Goal: Task Accomplishment & Management: Complete application form

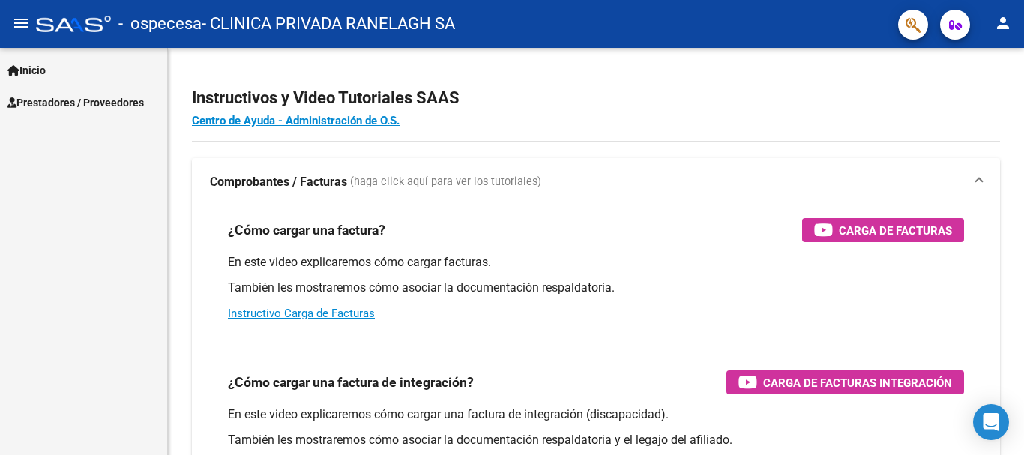
click at [121, 89] on link "Prestadores / Proveedores" at bounding box center [83, 102] width 167 height 32
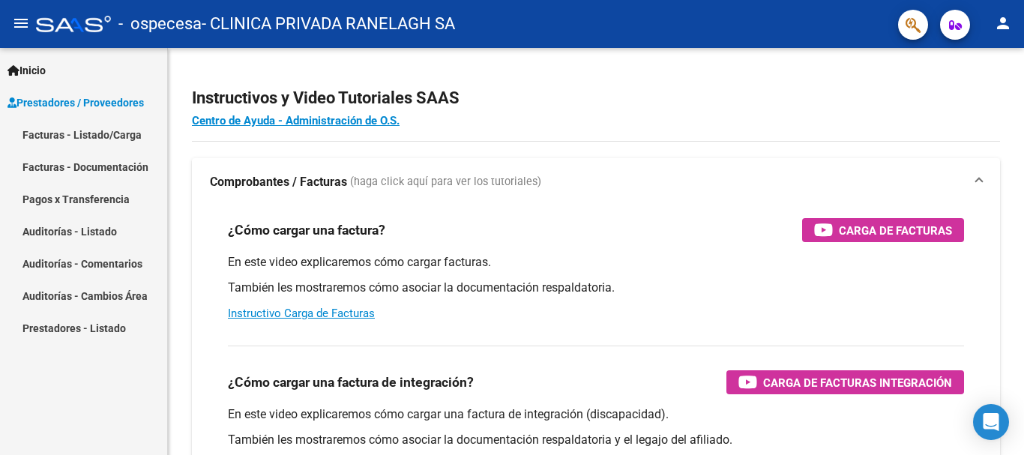
click at [119, 130] on link "Facturas - Listado/Carga" at bounding box center [83, 134] width 167 height 32
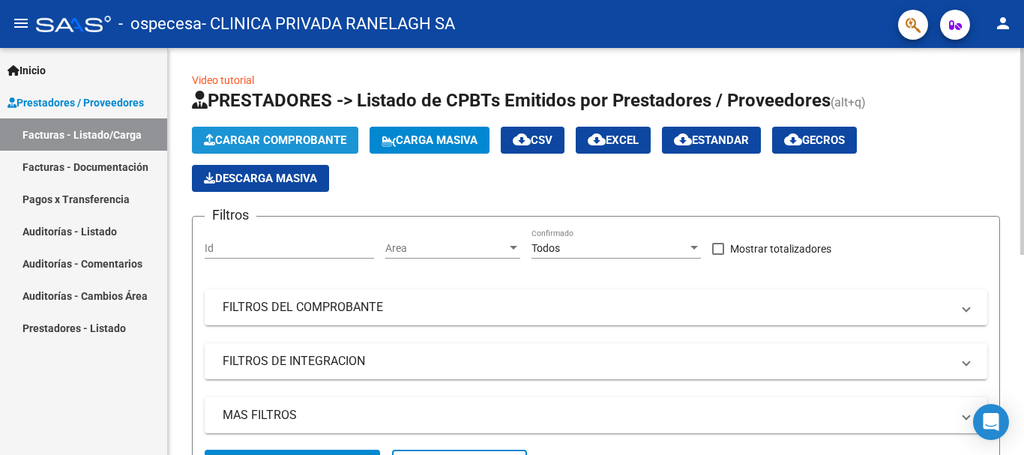
click at [313, 139] on span "Cargar Comprobante" at bounding box center [275, 139] width 142 height 13
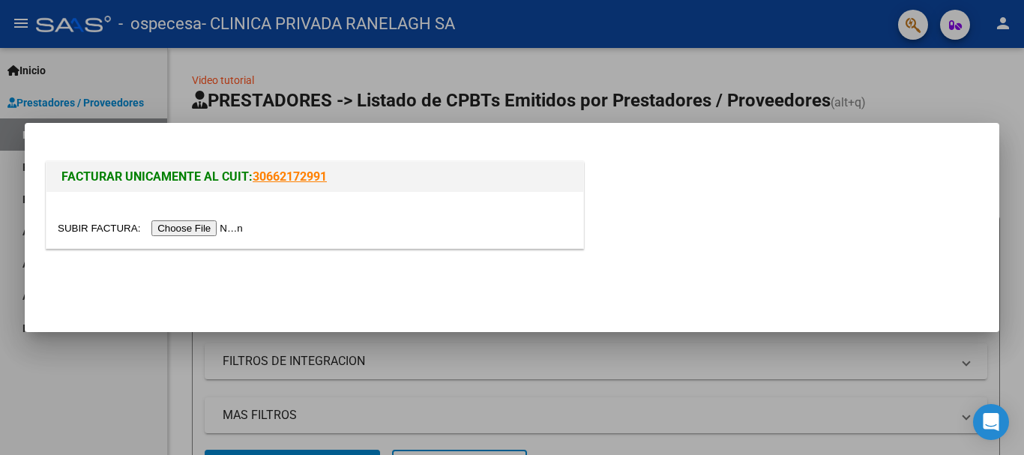
click at [220, 229] on input "file" at bounding box center [153, 228] width 190 height 16
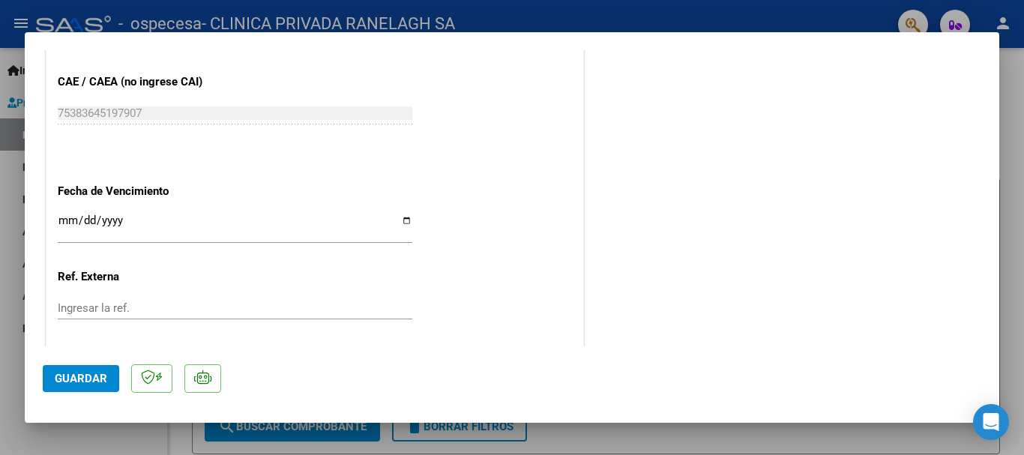
scroll to position [825, 0]
click at [68, 220] on input "Ingresar la fecha" at bounding box center [235, 226] width 355 height 24
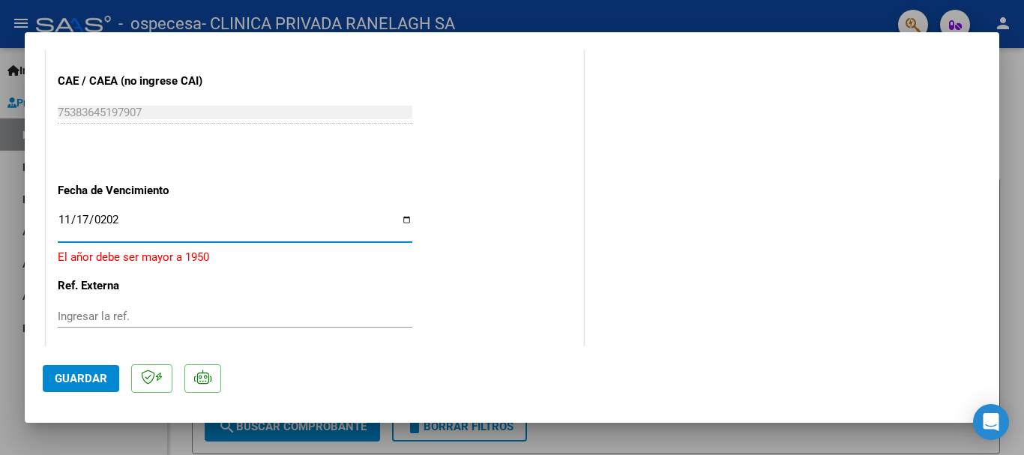
type input "[DATE]"
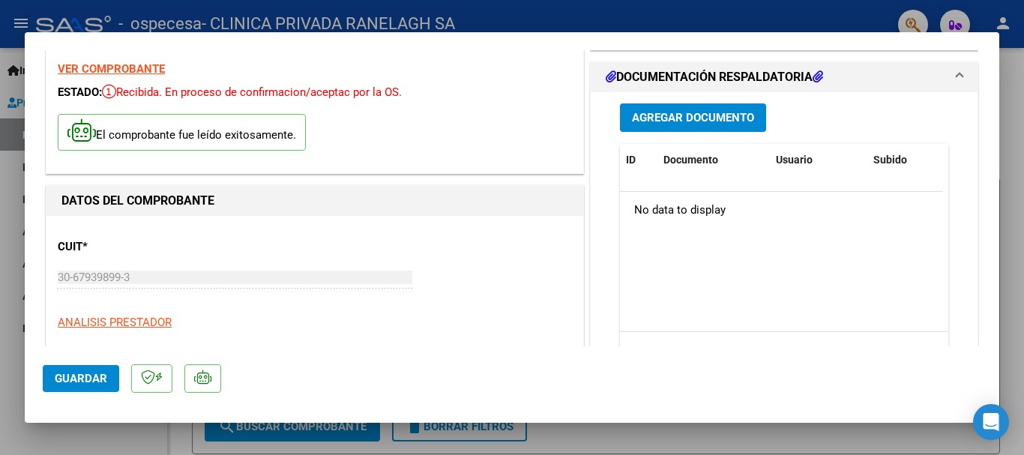
scroll to position [0, 0]
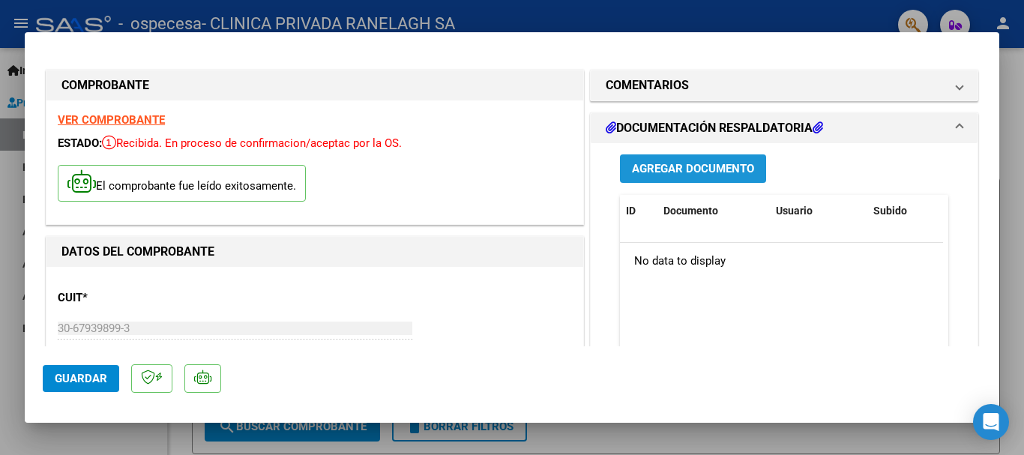
click at [720, 164] on span "Agregar Documento" at bounding box center [693, 169] width 122 height 13
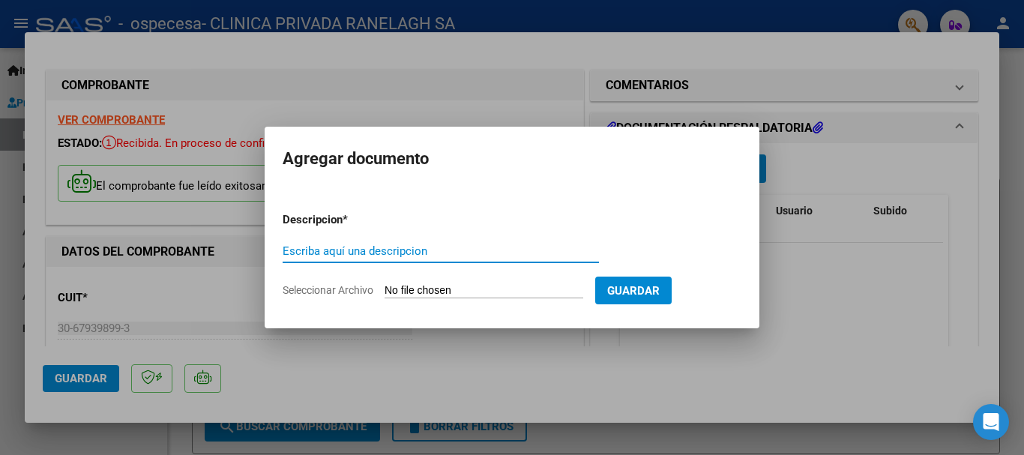
click at [420, 287] on input "Seleccionar Archivo" at bounding box center [484, 291] width 199 height 14
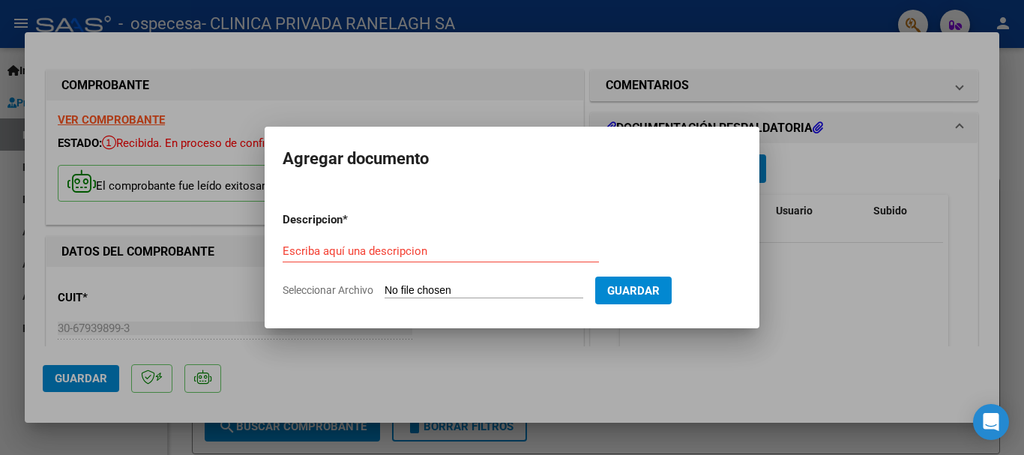
type input "C:\fakepath\PRESENTACIÓN.pdf"
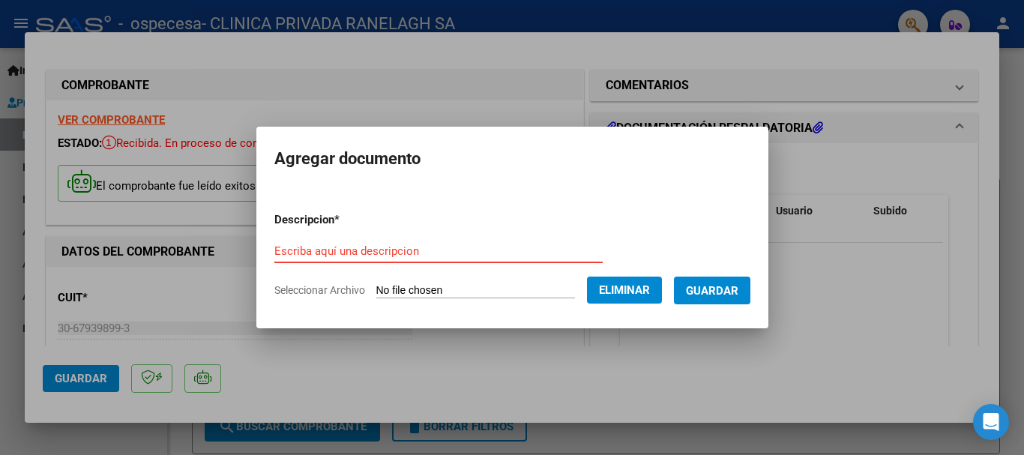
click at [396, 253] on input "Escriba aquí una descripcion" at bounding box center [438, 250] width 328 height 13
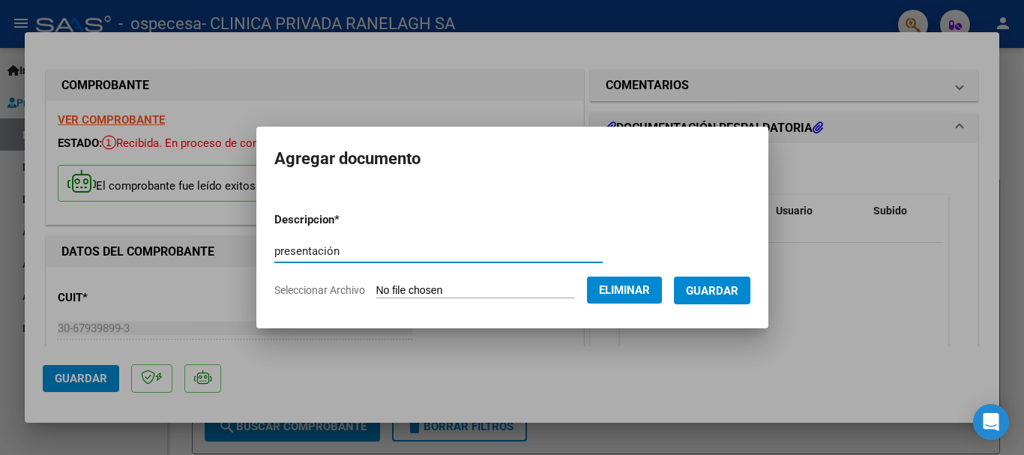
type input "presentación"
click at [727, 289] on span "Guardar" at bounding box center [712, 290] width 52 height 13
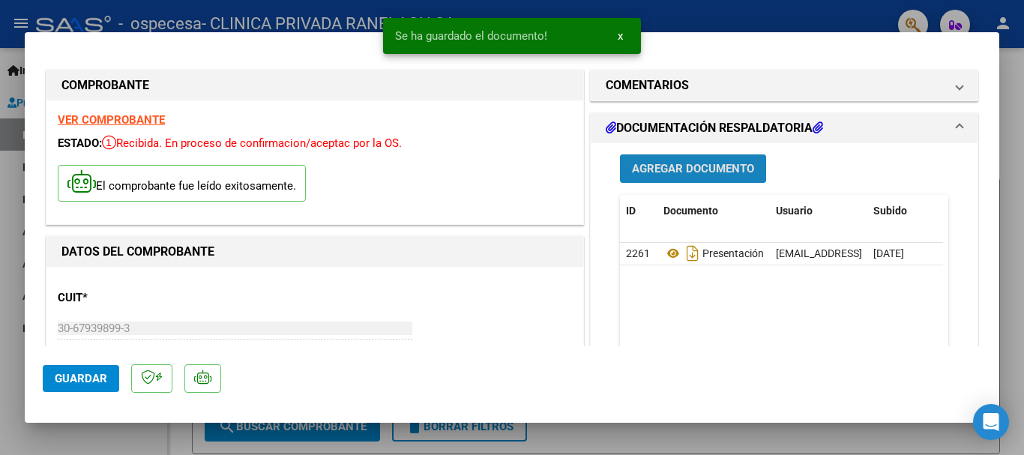
click at [695, 170] on span "Agregar Documento" at bounding box center [693, 169] width 122 height 13
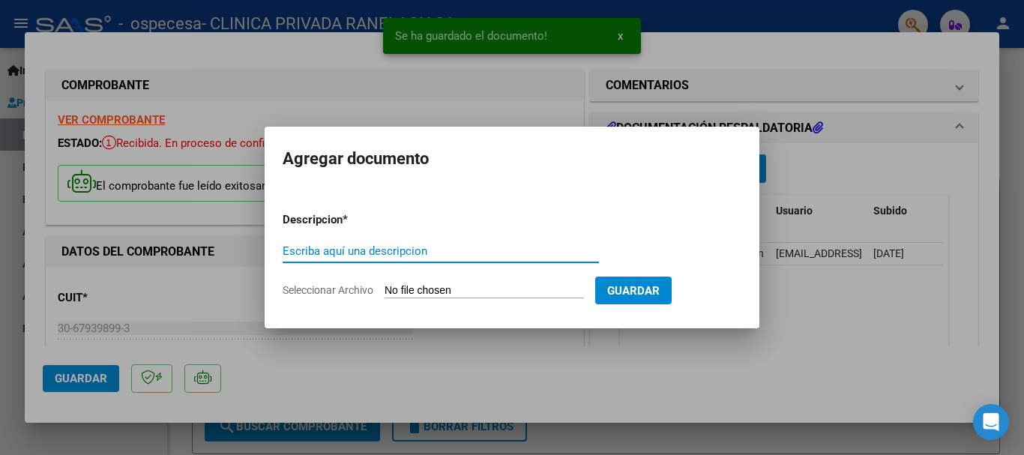
click at [442, 295] on input "Seleccionar Archivo" at bounding box center [484, 291] width 199 height 14
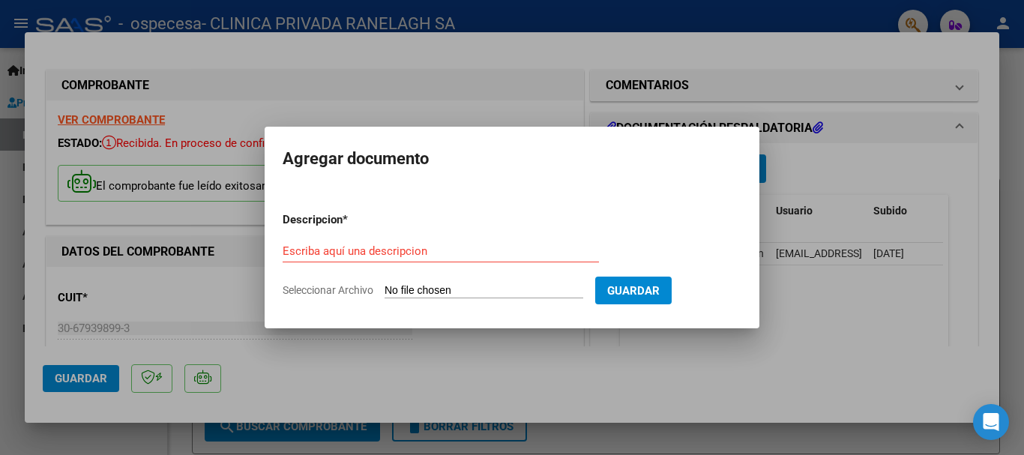
type input "C:\fakepath\DETALLE DÉBITO.pdf"
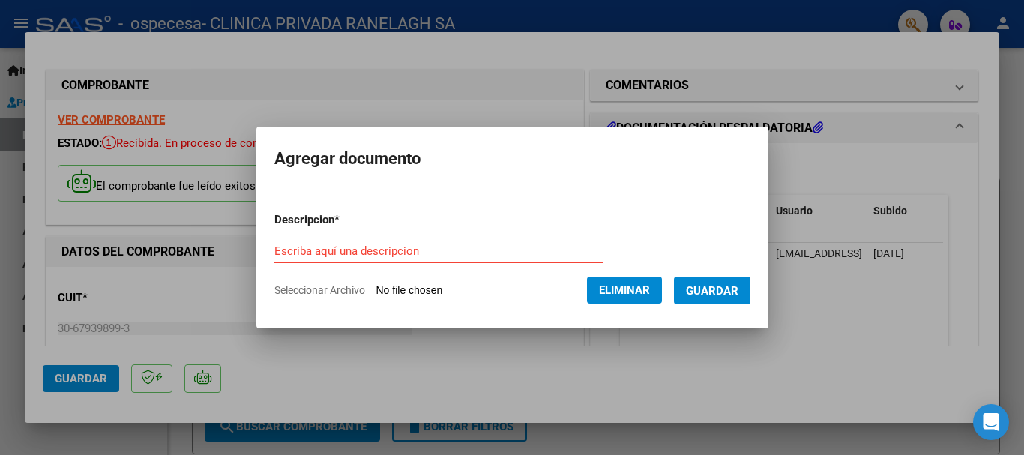
click at [349, 246] on input "Escriba aquí una descripcion" at bounding box center [438, 250] width 328 height 13
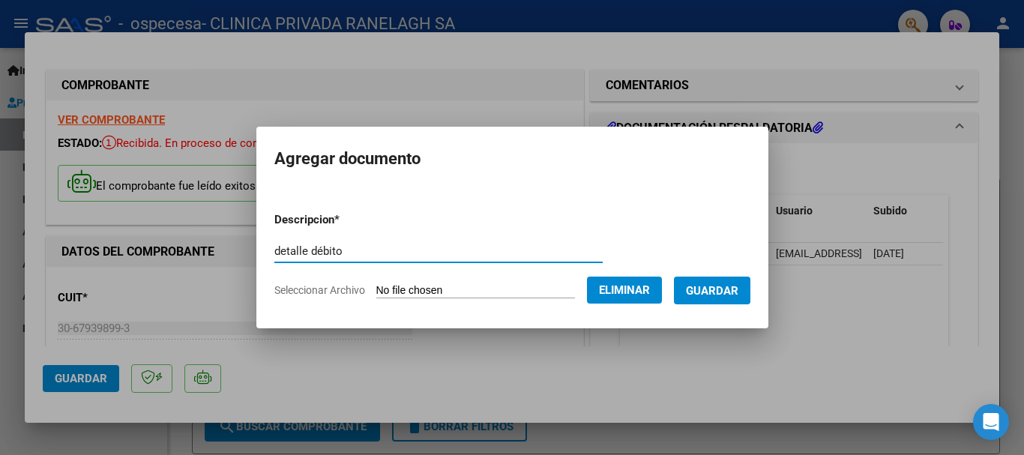
type input "detalle débito"
click at [730, 292] on span "Guardar" at bounding box center [712, 290] width 52 height 13
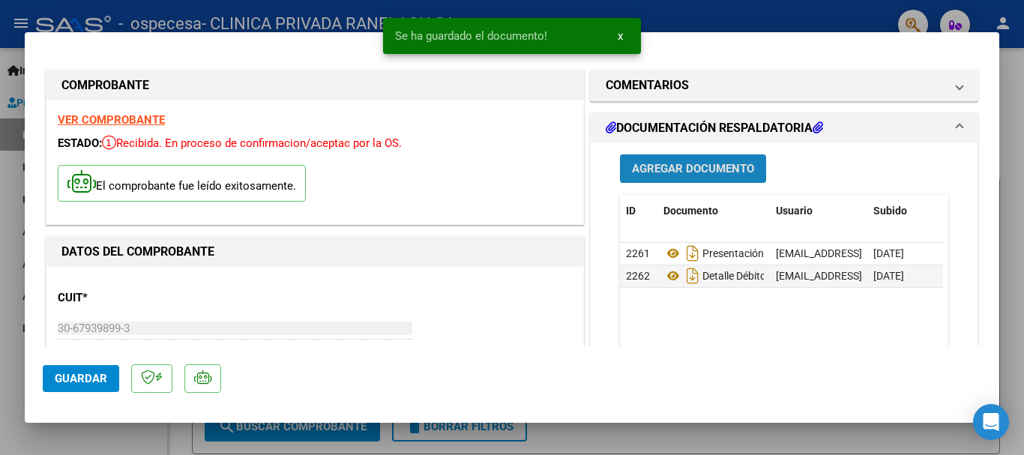
click at [685, 164] on span "Agregar Documento" at bounding box center [693, 169] width 122 height 13
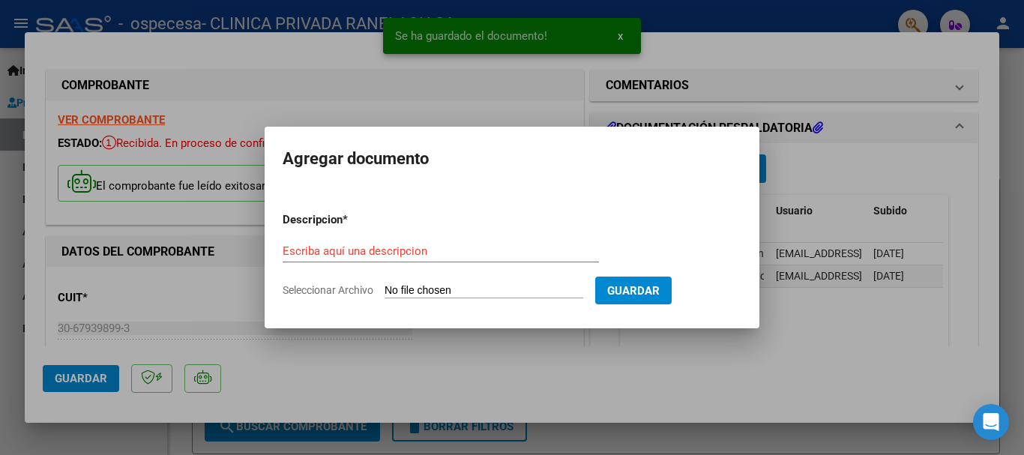
click at [474, 283] on form "Descripcion * Escriba aquí una descripcion Seleccionar Archivo Guardar" at bounding box center [512, 254] width 459 height 109
click at [397, 289] on input "Seleccionar Archivo" at bounding box center [484, 291] width 199 height 14
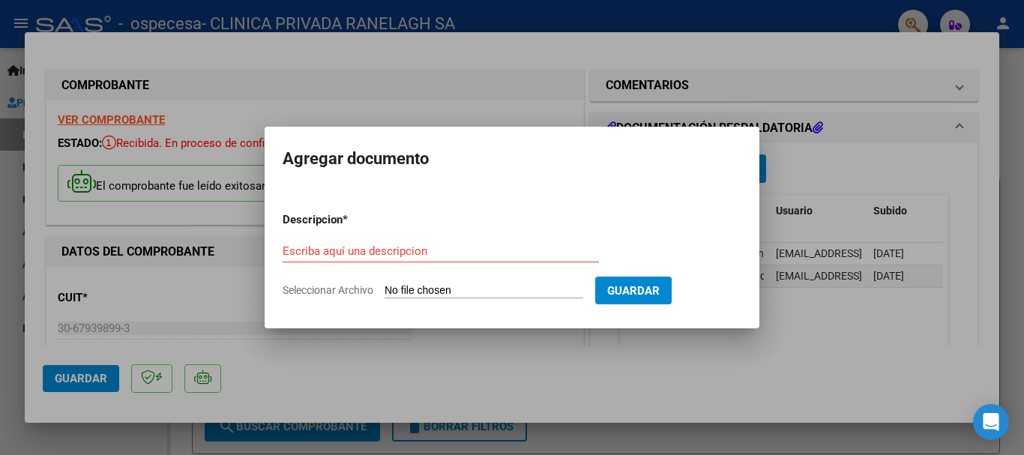
type input "C:\fakepath\soporte.xls"
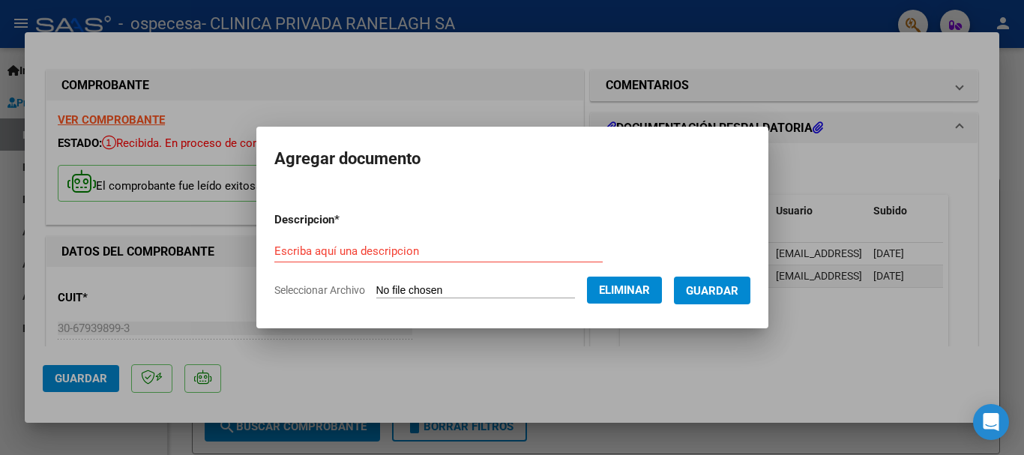
click at [385, 241] on div "Escriba aquí una descripcion" at bounding box center [438, 251] width 328 height 22
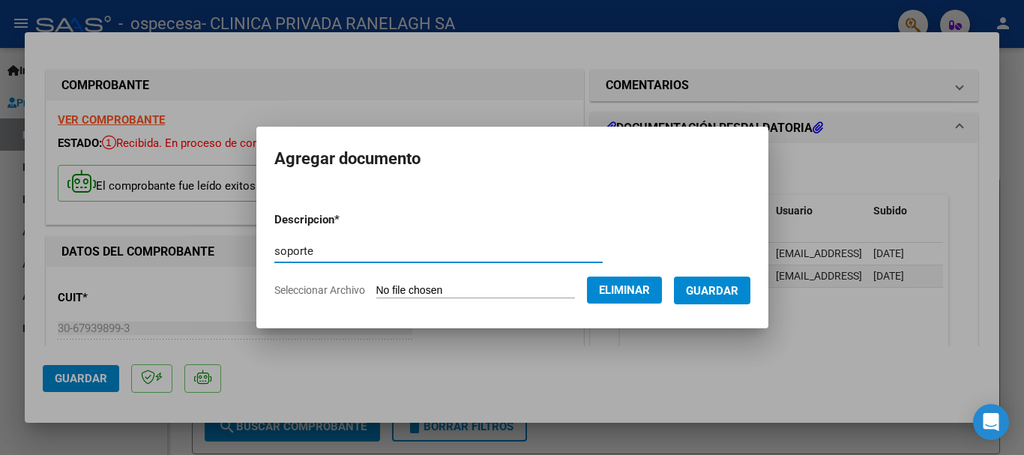
type input "soporte"
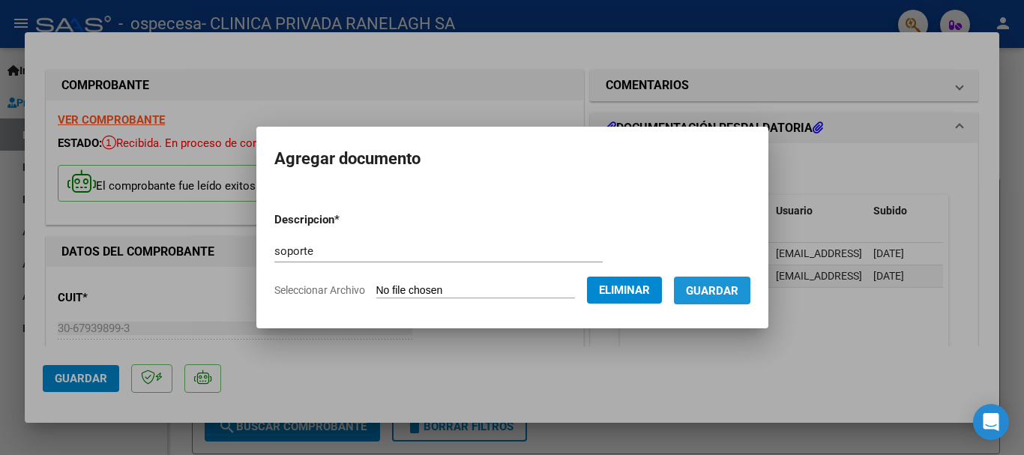
click at [732, 292] on span "Guardar" at bounding box center [712, 290] width 52 height 13
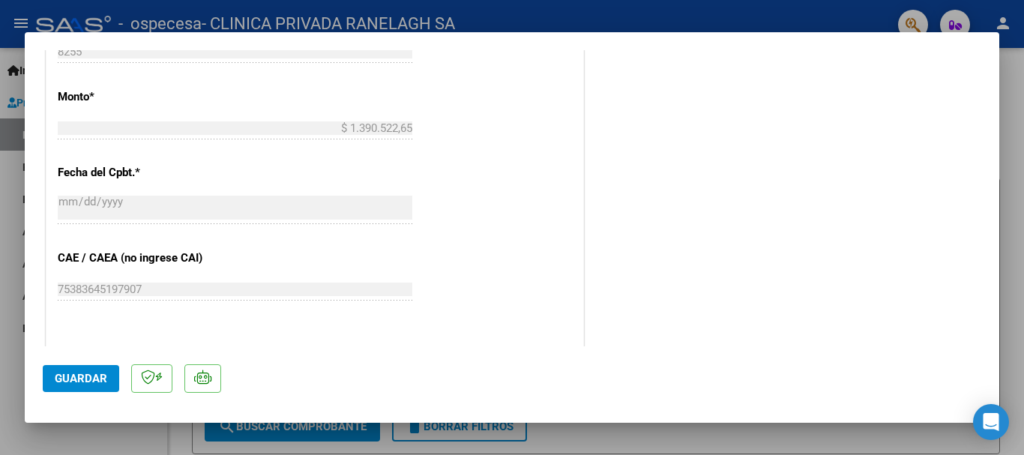
scroll to position [752, 0]
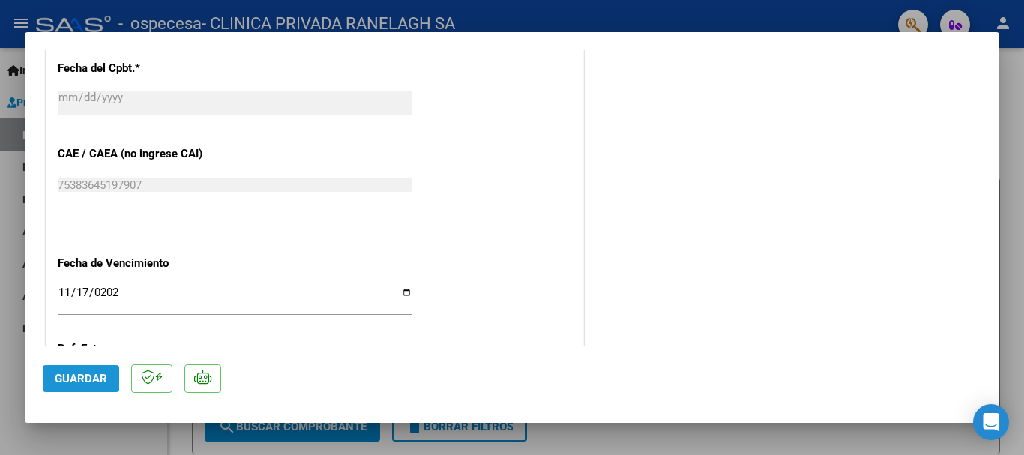
click at [60, 375] on span "Guardar" at bounding box center [81, 378] width 52 height 13
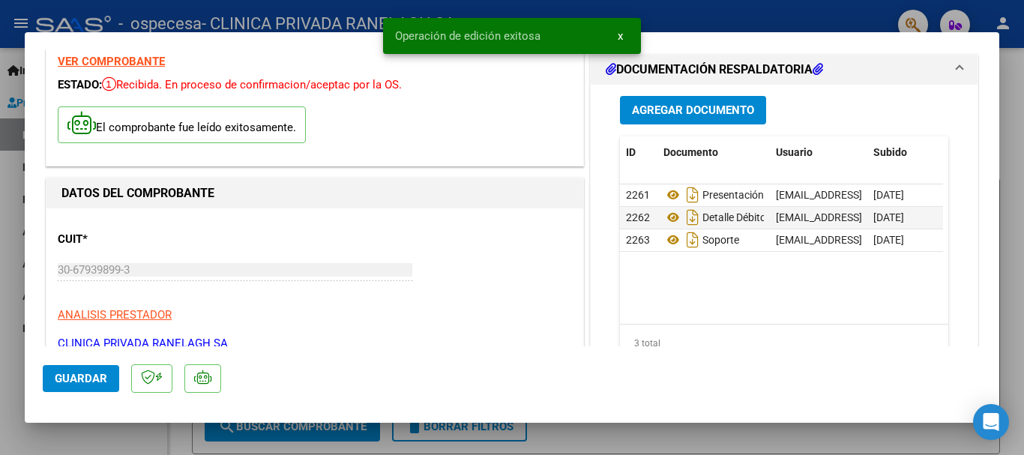
scroll to position [0, 0]
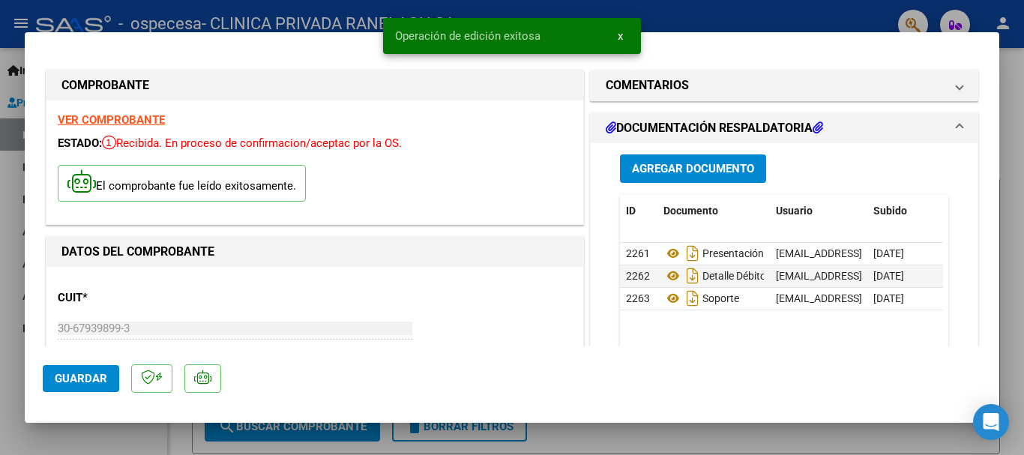
click at [732, 13] on div at bounding box center [512, 227] width 1024 height 455
type input "$ 0,00"
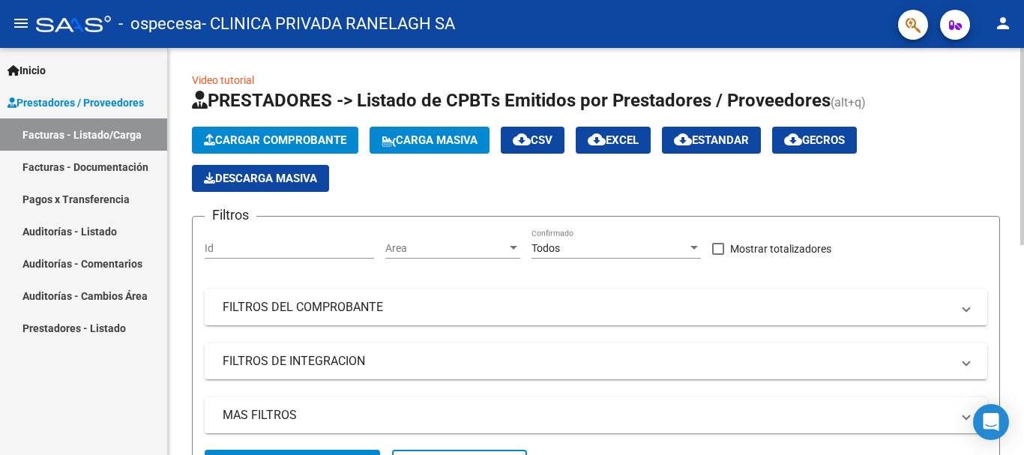
click at [288, 141] on span "Cargar Comprobante" at bounding box center [275, 139] width 142 height 13
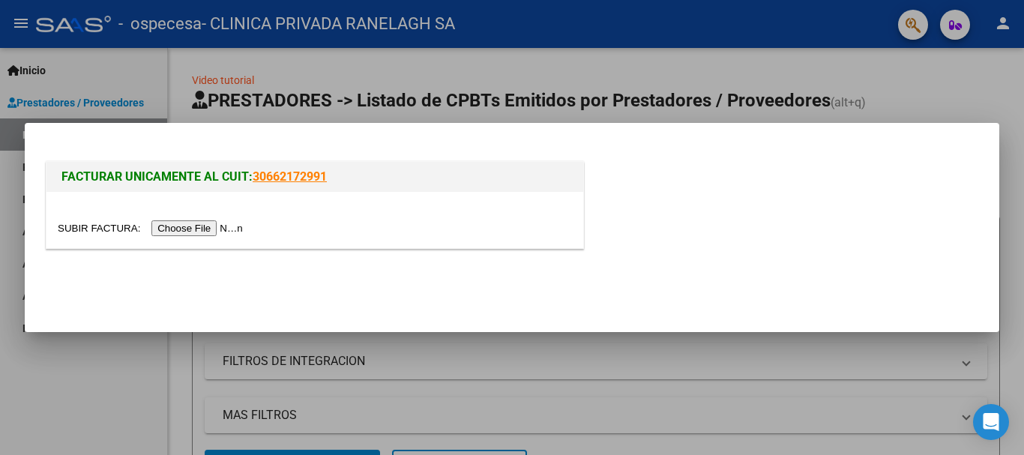
click at [212, 227] on input "file" at bounding box center [153, 228] width 190 height 16
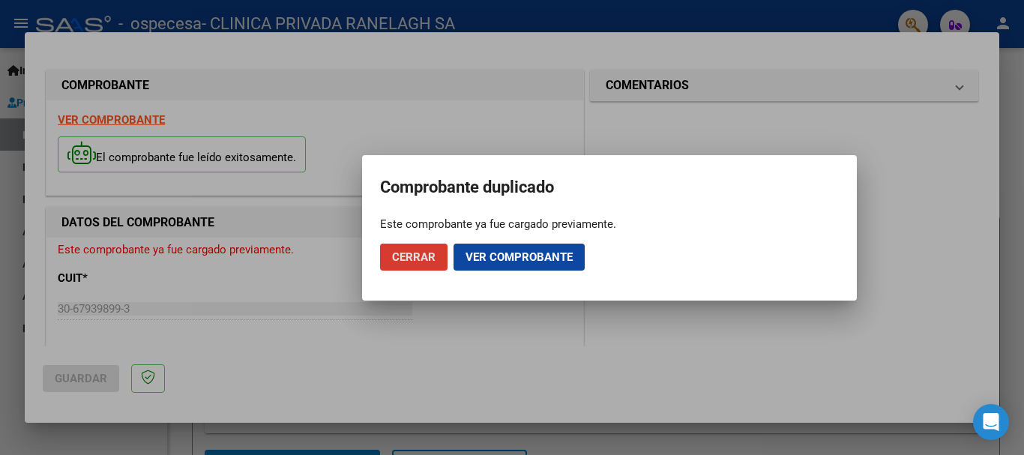
click at [486, 260] on span "Ver comprobante" at bounding box center [519, 256] width 107 height 13
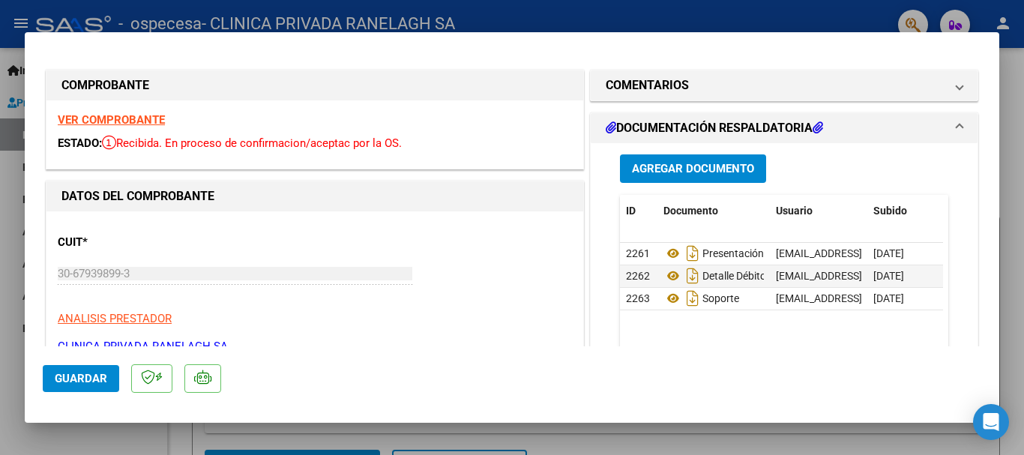
click at [133, 121] on strong "VER COMPROBANTE" at bounding box center [111, 119] width 107 height 13
click at [883, 19] on div at bounding box center [512, 227] width 1024 height 455
type input "$ 0,00"
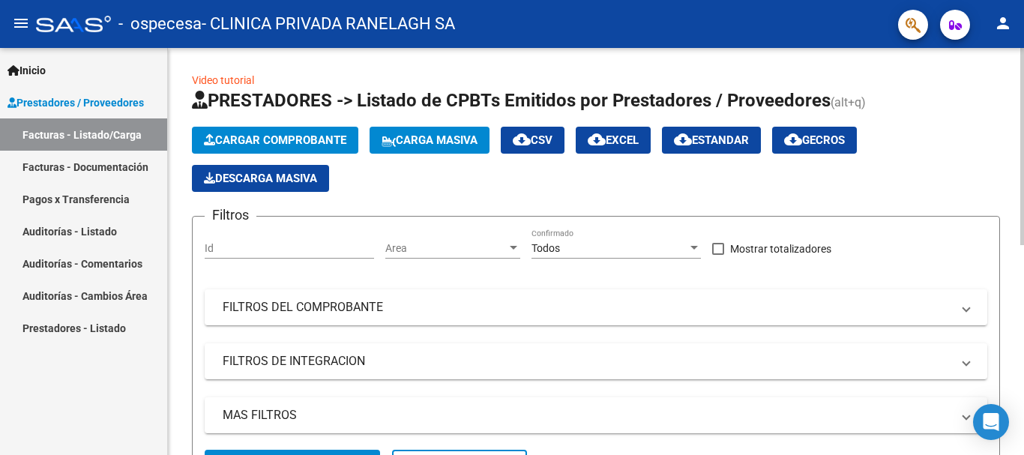
click at [277, 139] on span "Cargar Comprobante" at bounding box center [275, 139] width 142 height 13
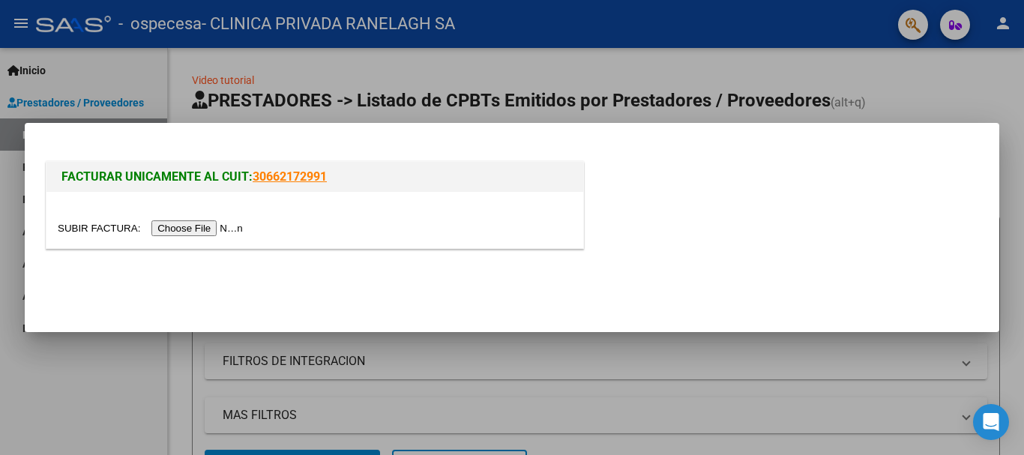
click at [200, 235] on input "file" at bounding box center [153, 228] width 190 height 16
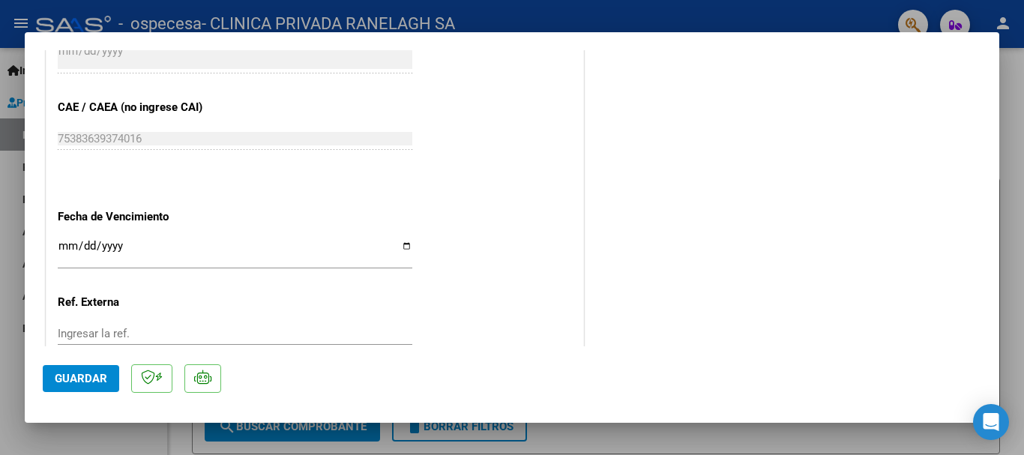
scroll to position [825, 0]
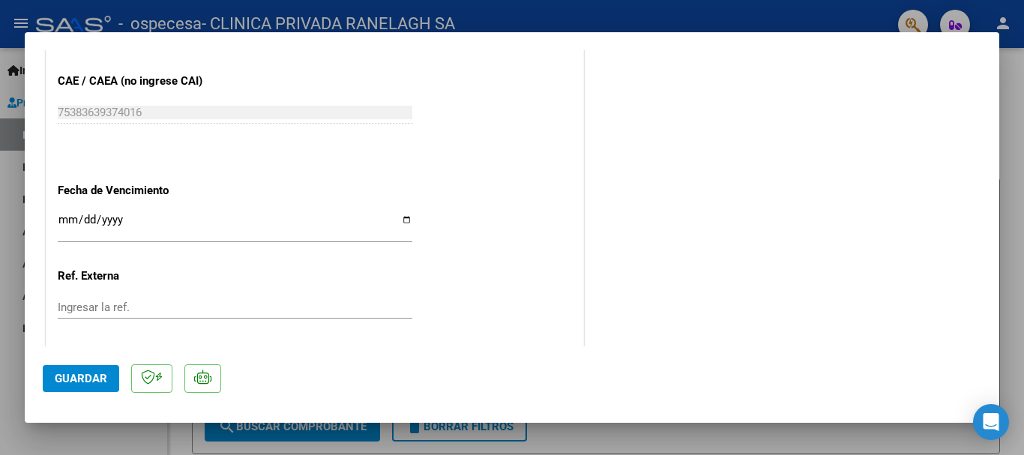
click at [190, 230] on input "Ingresar la fecha" at bounding box center [235, 226] width 355 height 24
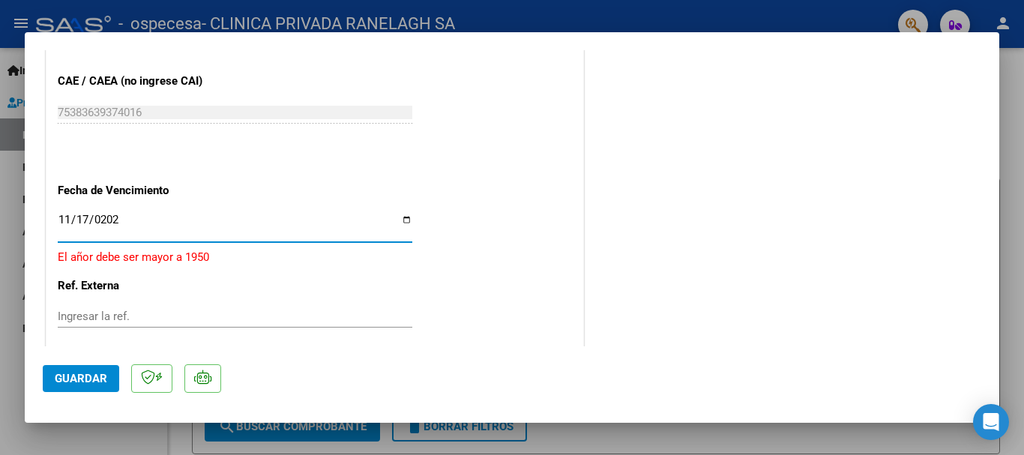
type input "[DATE]"
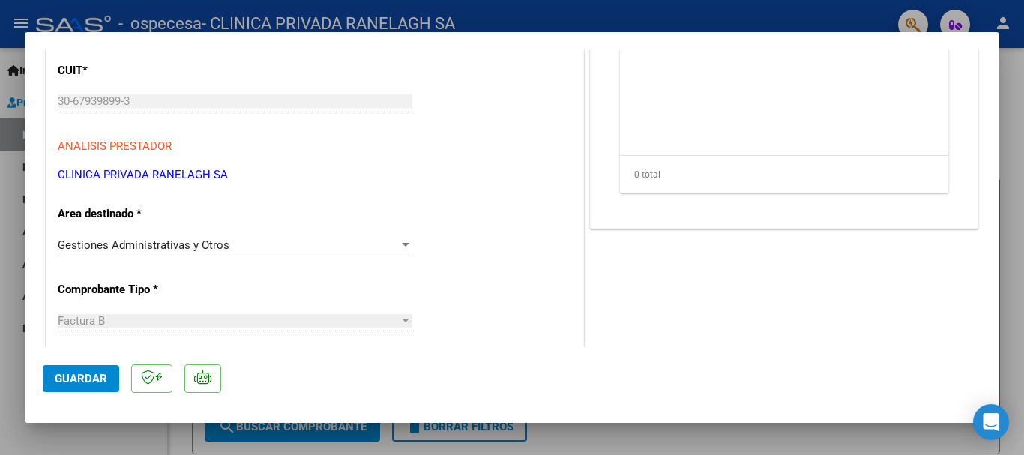
scroll to position [0, 0]
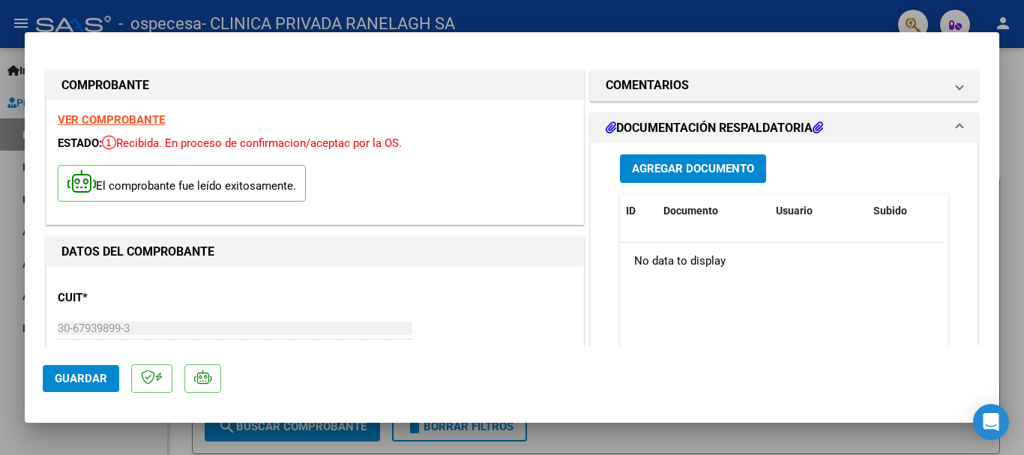
click at [644, 171] on span "Agregar Documento" at bounding box center [693, 169] width 122 height 13
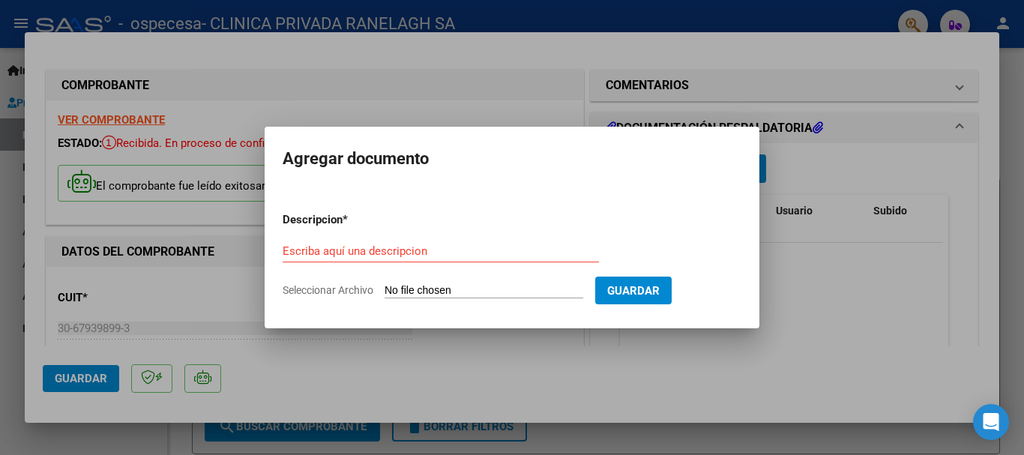
click at [433, 290] on input "Seleccionar Archivo" at bounding box center [484, 291] width 199 height 14
type input "C:\fakepath\PRESENTACIÓN.pdf"
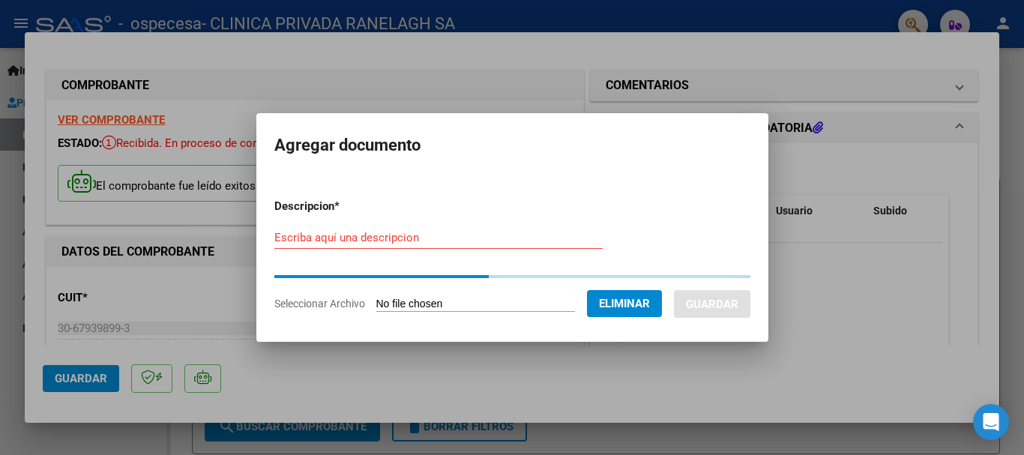
click at [331, 232] on form "Descripcion * Escriba aquí una descripcion Seleccionar Archivo Eliminar Guardar" at bounding box center [512, 255] width 476 height 136
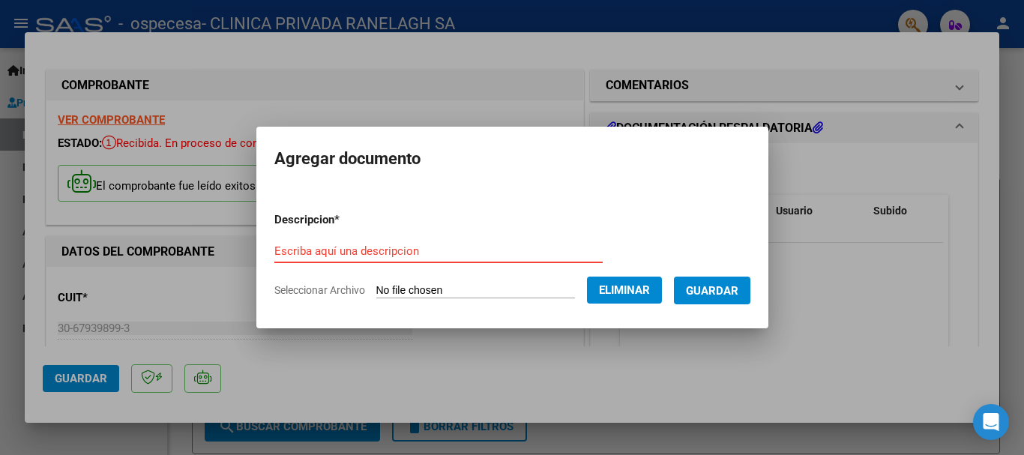
click at [311, 244] on input "Escriba aquí una descripcion" at bounding box center [438, 250] width 328 height 13
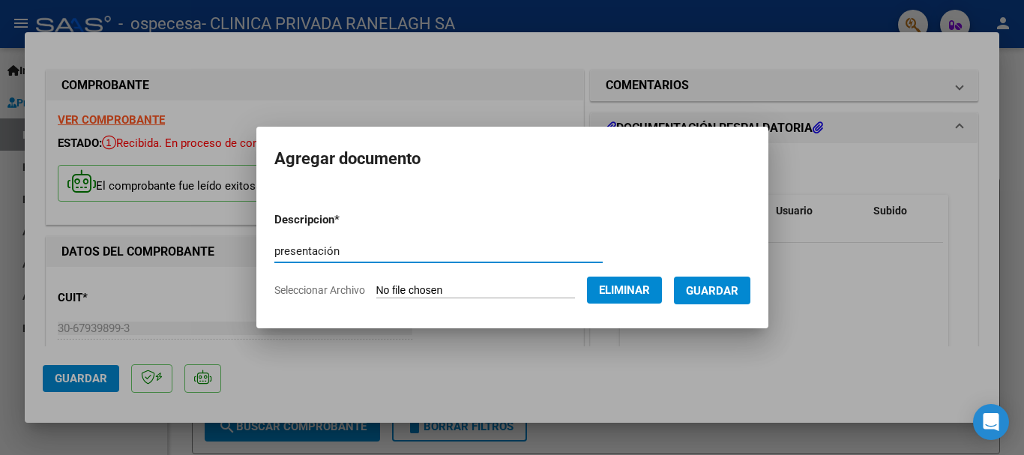
type input "presentación"
click at [739, 294] on span "Guardar" at bounding box center [712, 290] width 52 height 13
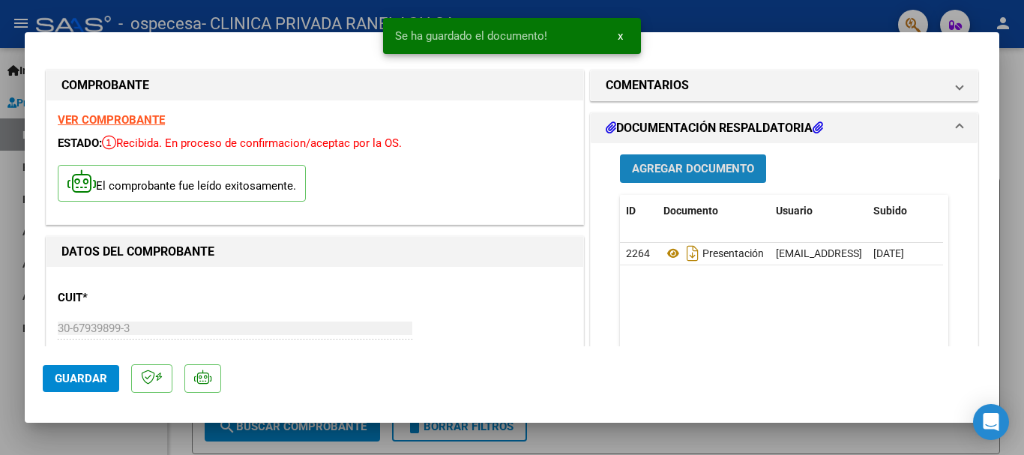
click at [728, 174] on span "Agregar Documento" at bounding box center [693, 169] width 122 height 13
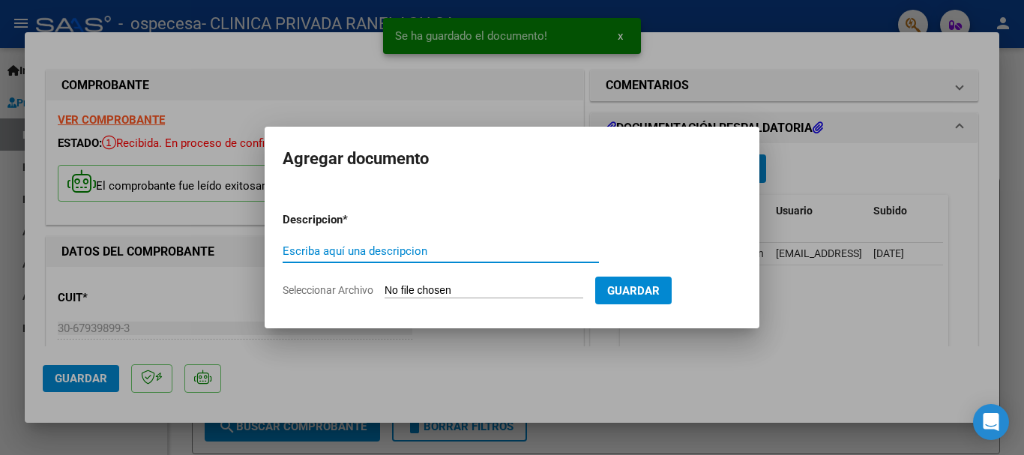
click at [419, 285] on input "Seleccionar Archivo" at bounding box center [484, 291] width 199 height 14
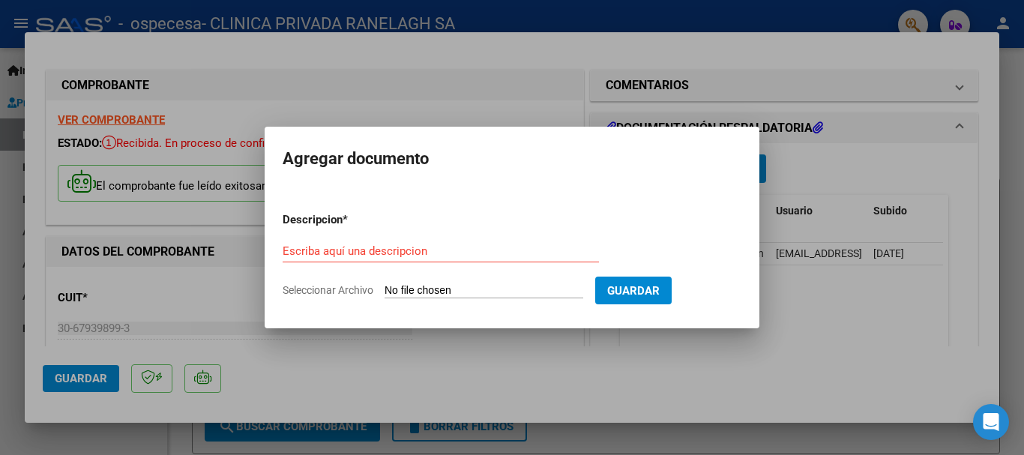
type input "C:\fakepath\DETALLE DÉBITO.pdf"
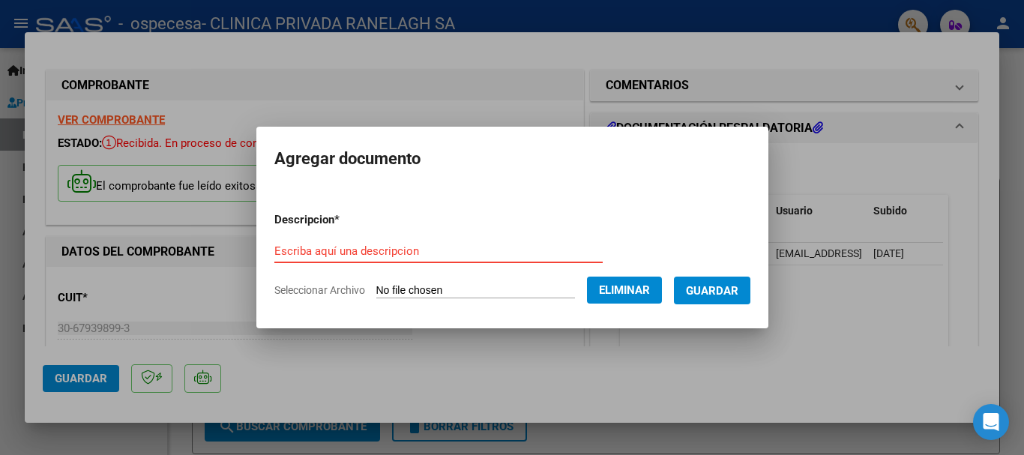
click at [397, 249] on input "Escriba aquí una descripcion" at bounding box center [438, 250] width 328 height 13
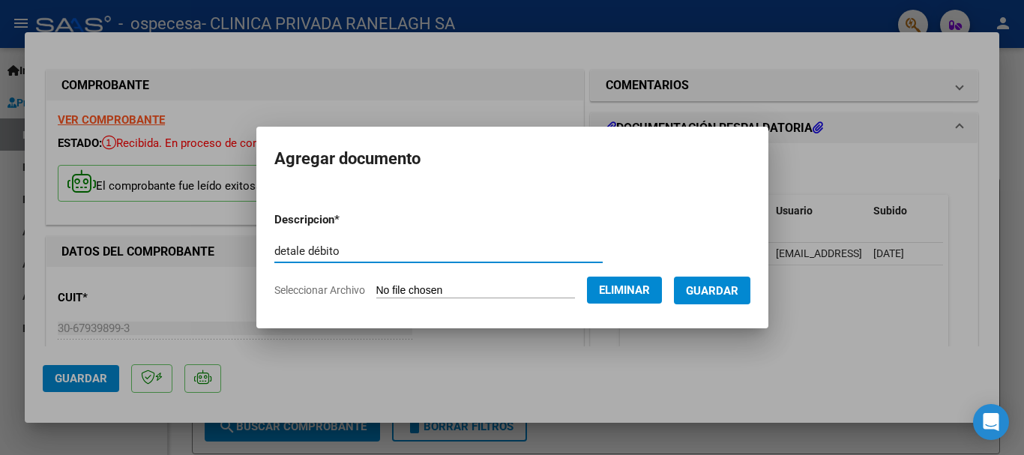
click at [283, 248] on input "detale débito" at bounding box center [438, 250] width 328 height 13
type input "detalle débito"
click at [723, 286] on span "Guardar" at bounding box center [712, 290] width 52 height 13
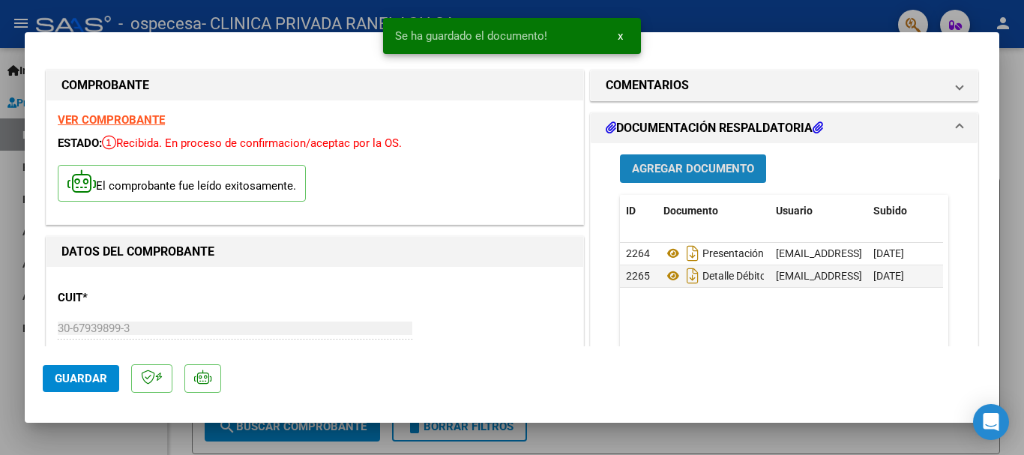
click at [701, 171] on span "Agregar Documento" at bounding box center [693, 169] width 122 height 13
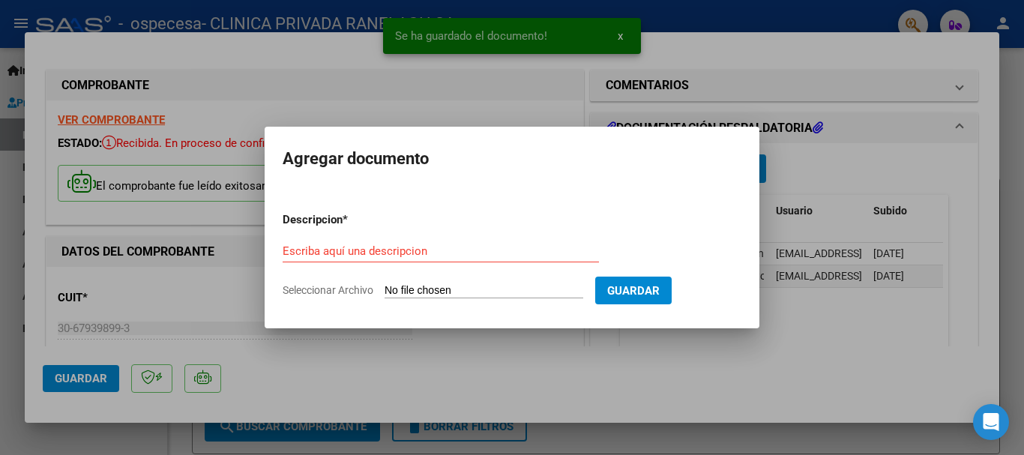
click at [422, 292] on input "Seleccionar Archivo" at bounding box center [484, 291] width 199 height 14
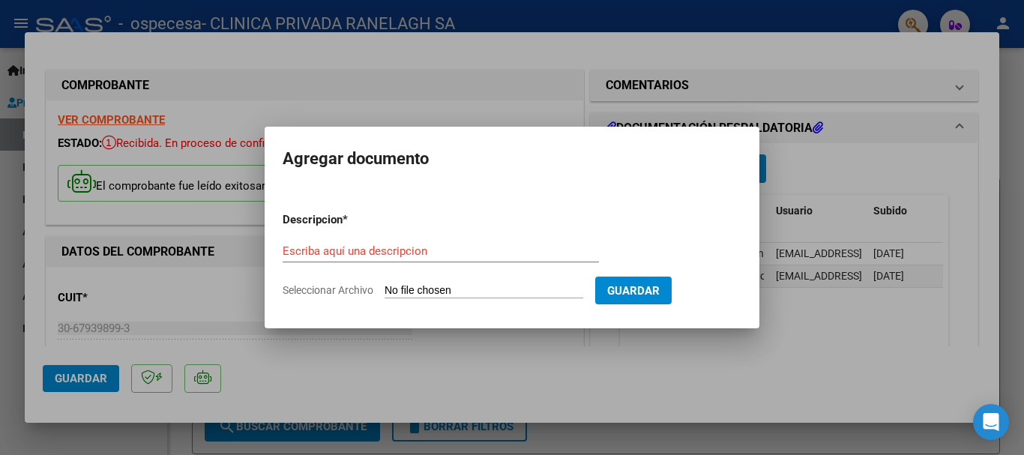
type input "C:\fakepath\soporte.xls"
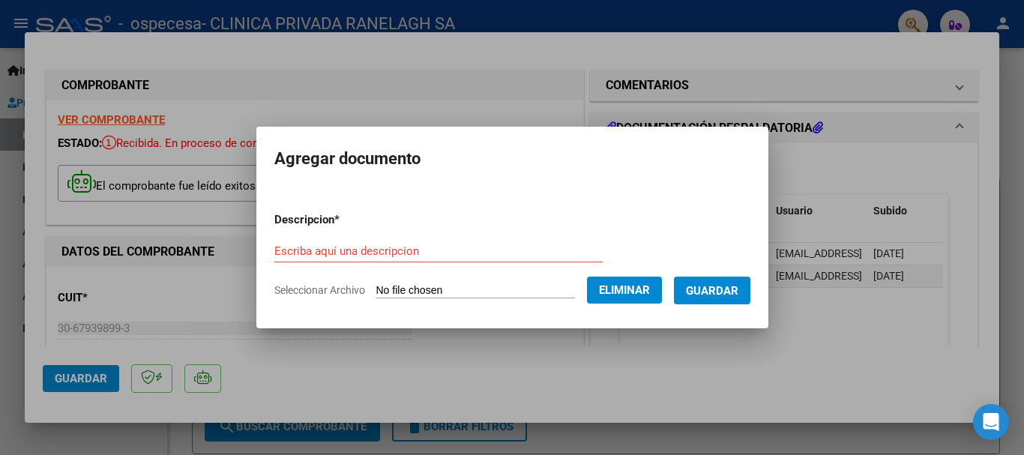
click at [322, 251] on input "Escriba aquí una descripcion" at bounding box center [438, 250] width 328 height 13
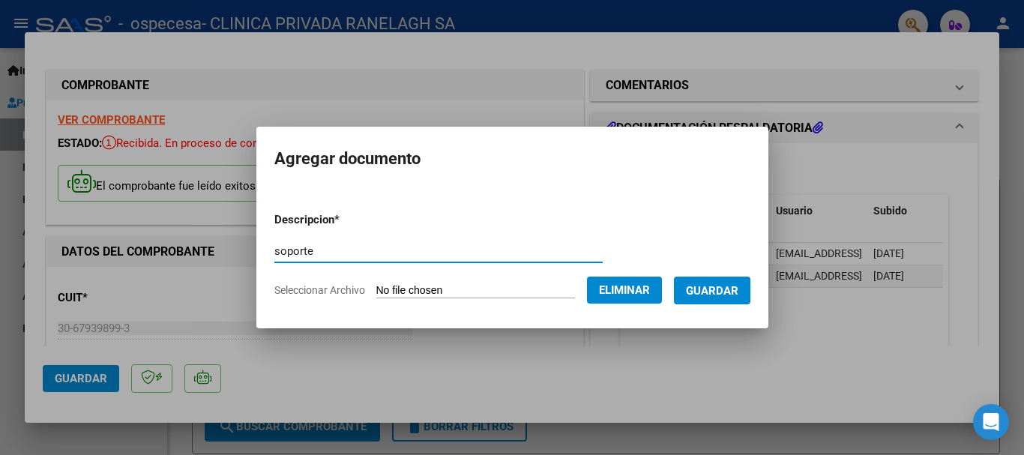
type input "soporte"
click at [722, 298] on button "Guardar" at bounding box center [712, 291] width 76 height 28
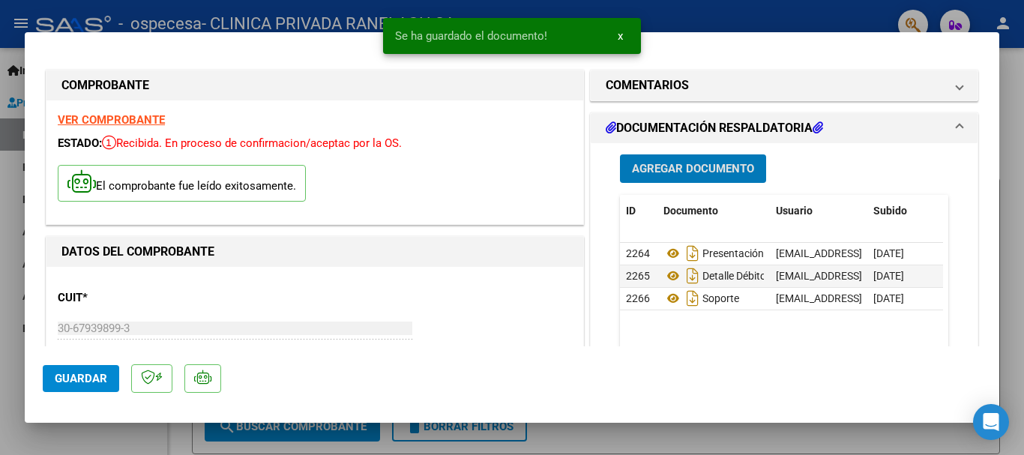
click at [53, 384] on button "Guardar" at bounding box center [81, 378] width 76 height 27
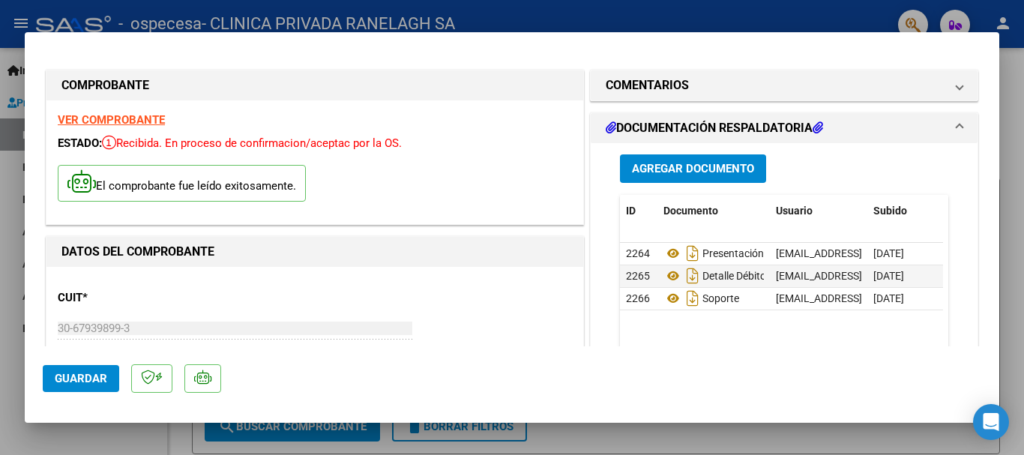
click at [97, 376] on span "Guardar" at bounding box center [81, 378] width 52 height 13
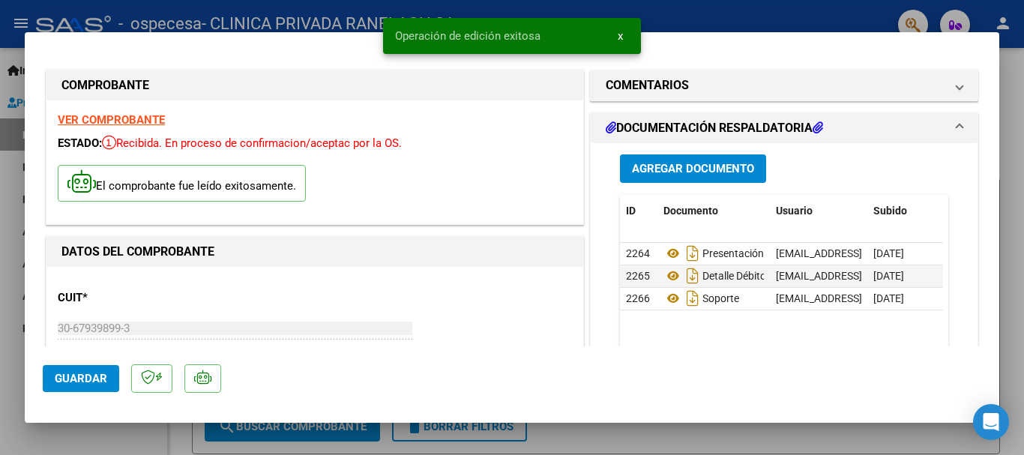
click at [742, 10] on div at bounding box center [512, 227] width 1024 height 455
type input "$ 0,00"
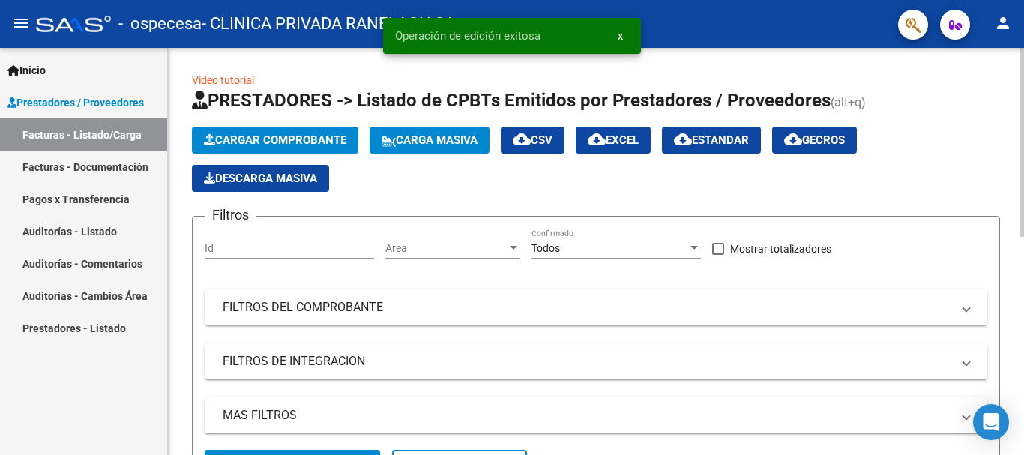
click at [271, 143] on span "Cargar Comprobante" at bounding box center [275, 139] width 142 height 13
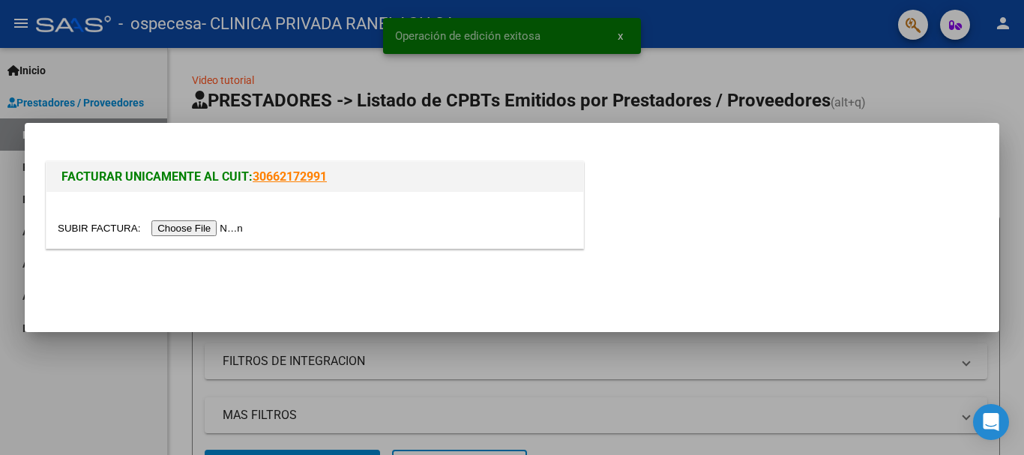
click at [221, 230] on input "file" at bounding box center [153, 228] width 190 height 16
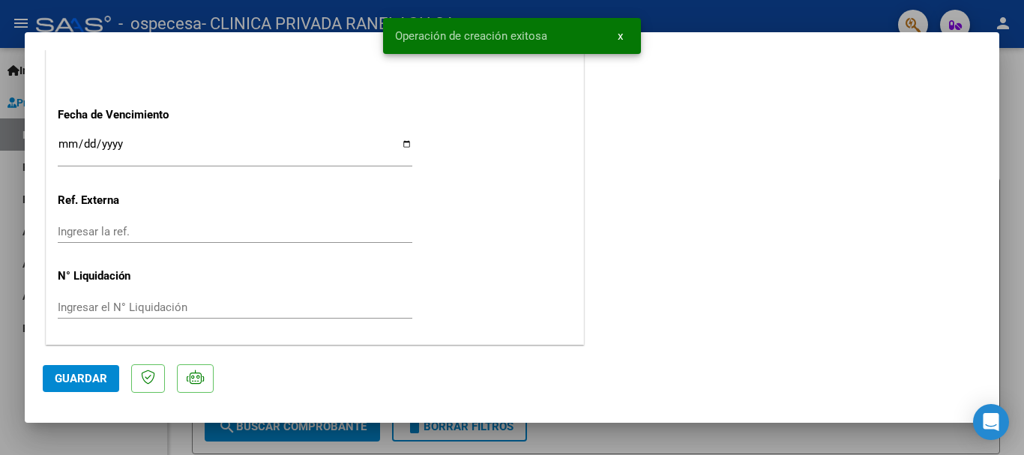
scroll to position [902, 0]
click at [64, 142] on input "Ingresar la fecha" at bounding box center [235, 148] width 355 height 24
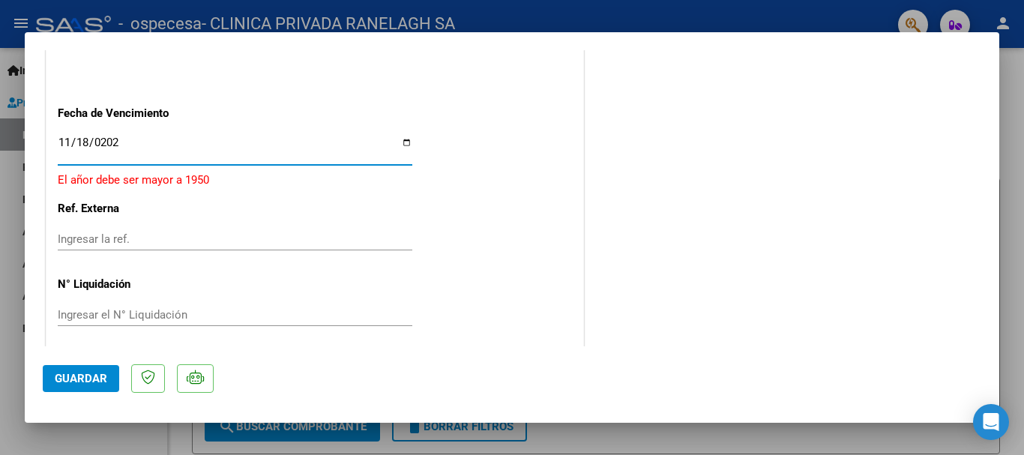
type input "[DATE]"
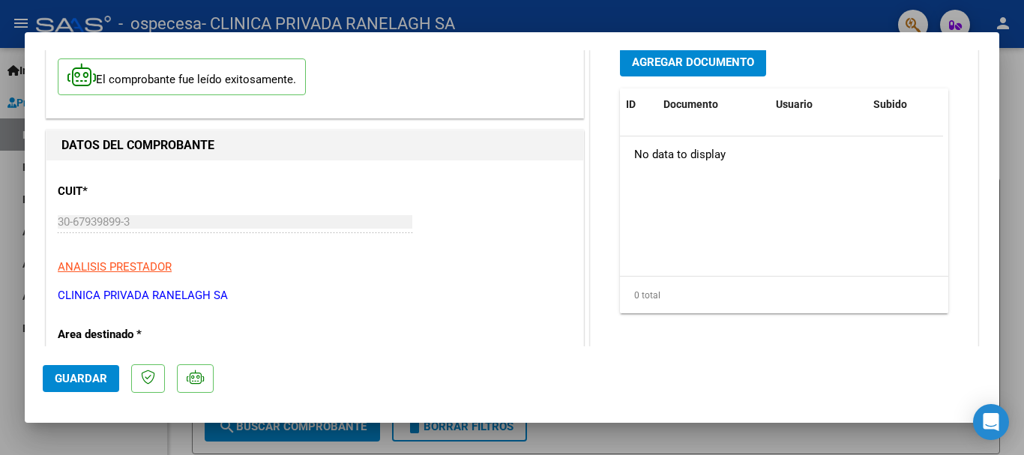
scroll to position [0, 0]
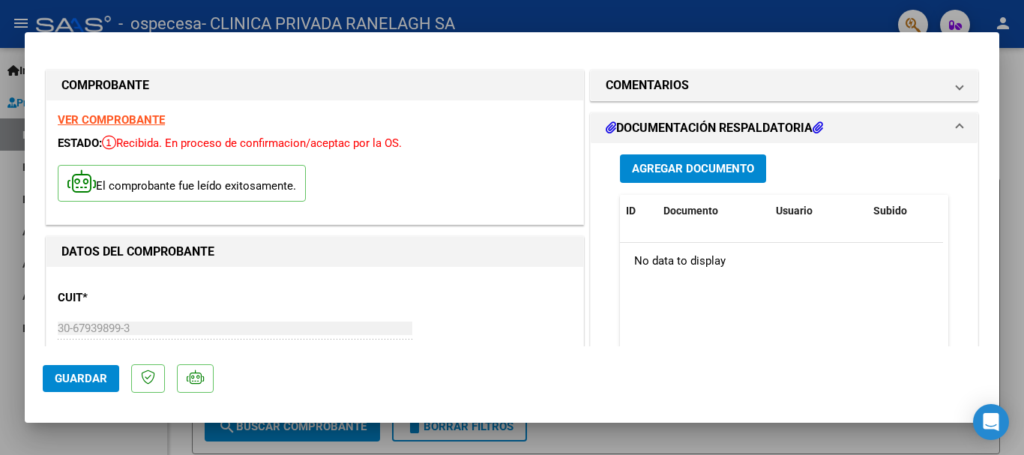
click at [681, 171] on span "Agregar Documento" at bounding box center [693, 169] width 122 height 13
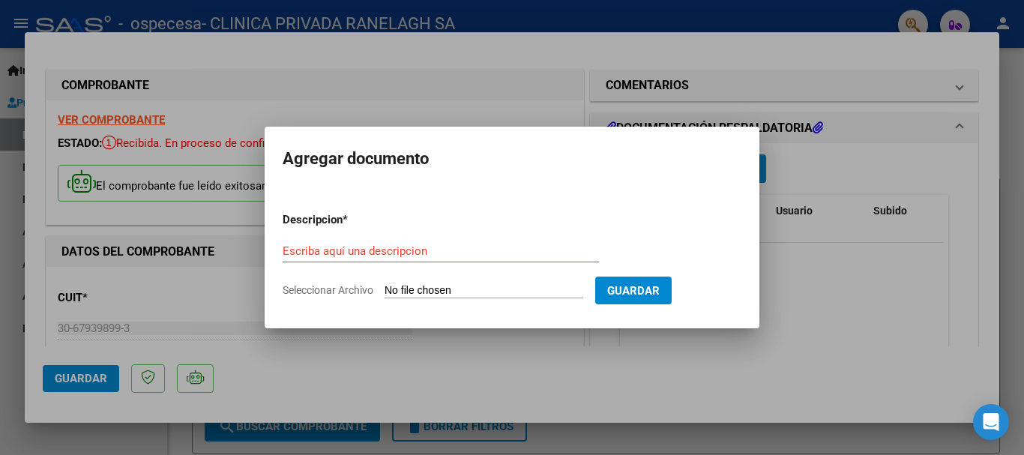
click at [439, 290] on input "Seleccionar Archivo" at bounding box center [484, 291] width 199 height 14
type input "C:\fakepath\PRESENTACIÓN.pdf"
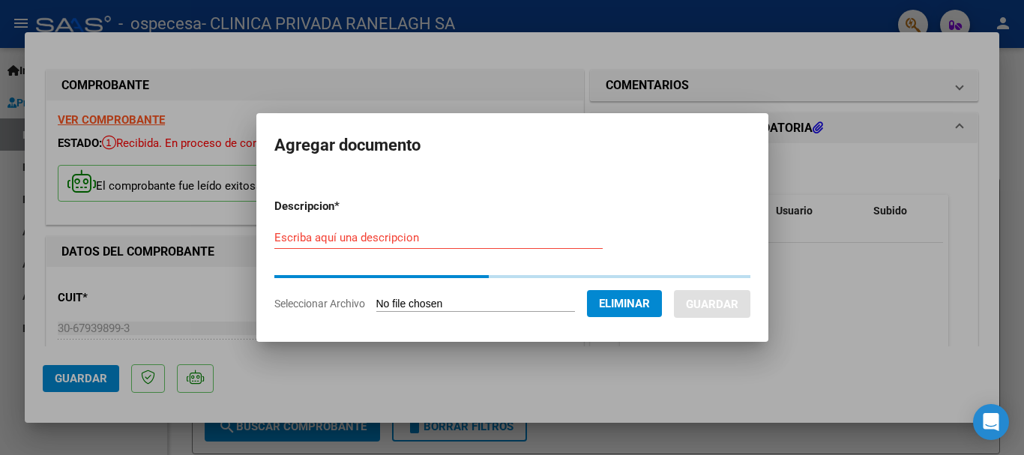
click at [369, 232] on form "Descripcion * Escriba aquí una descripcion Seleccionar Archivo Eliminar Guardar" at bounding box center [512, 255] width 476 height 136
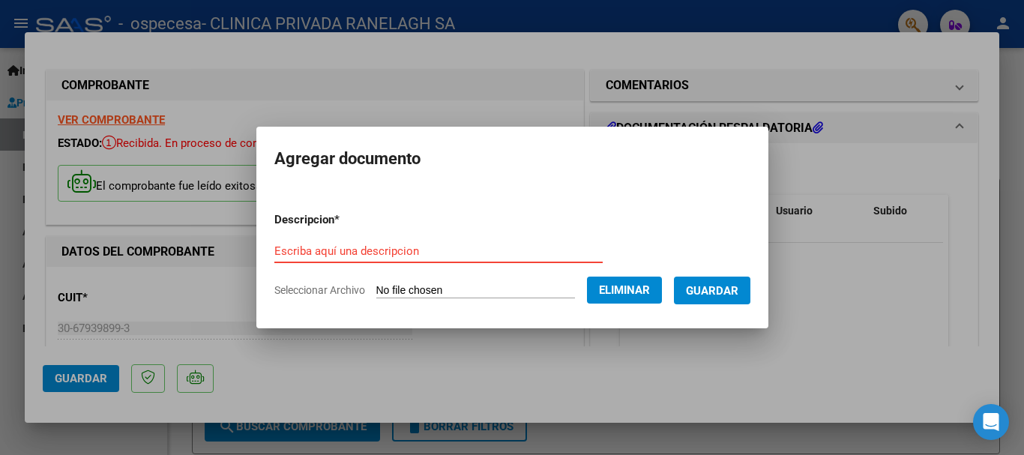
click at [363, 244] on input "Escriba aquí una descripcion" at bounding box center [438, 250] width 328 height 13
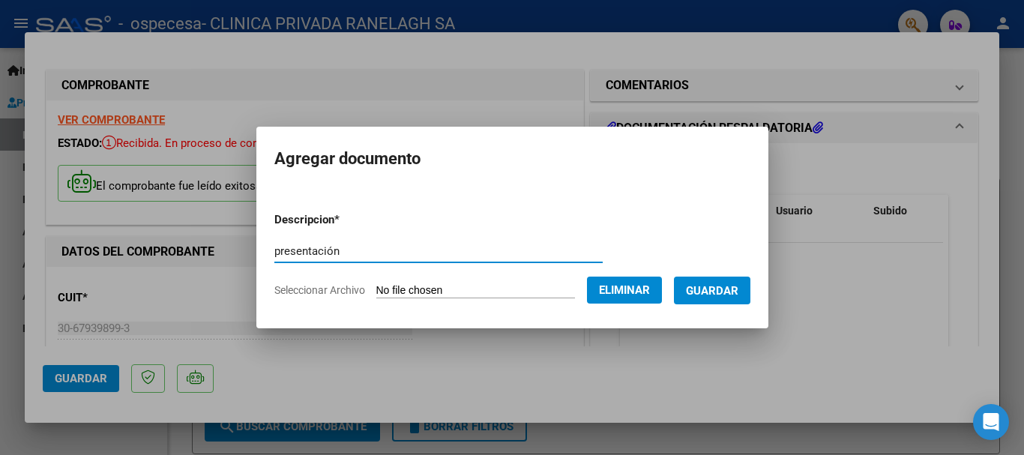
type input "presentación"
click at [739, 297] on span "Guardar" at bounding box center [712, 290] width 52 height 13
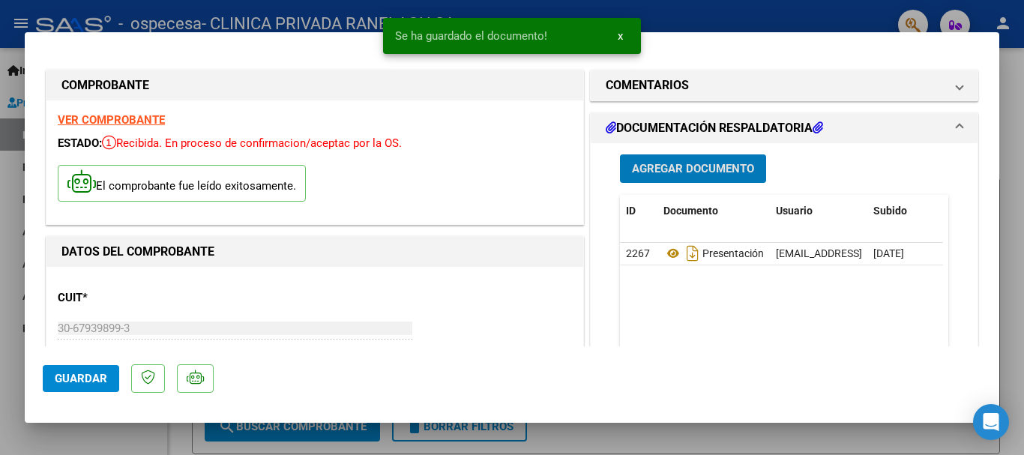
click at [653, 163] on span "Agregar Documento" at bounding box center [693, 169] width 122 height 13
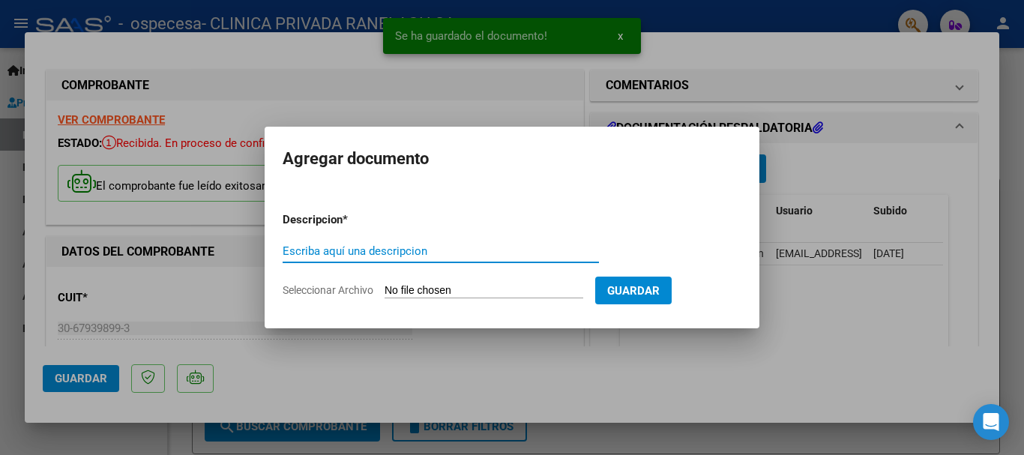
click at [434, 292] on input "Seleccionar Archivo" at bounding box center [484, 291] width 199 height 14
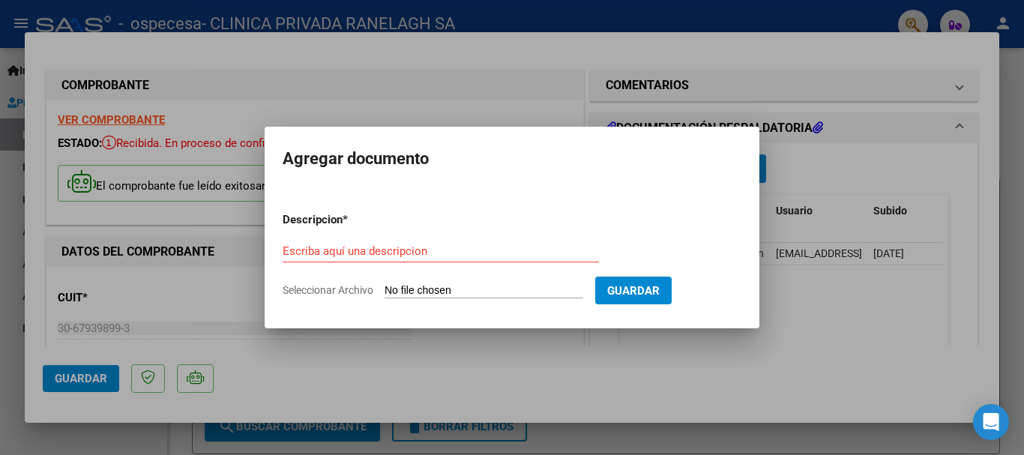
type input "C:\fakepath\DETALLE DÉBITO.pdf"
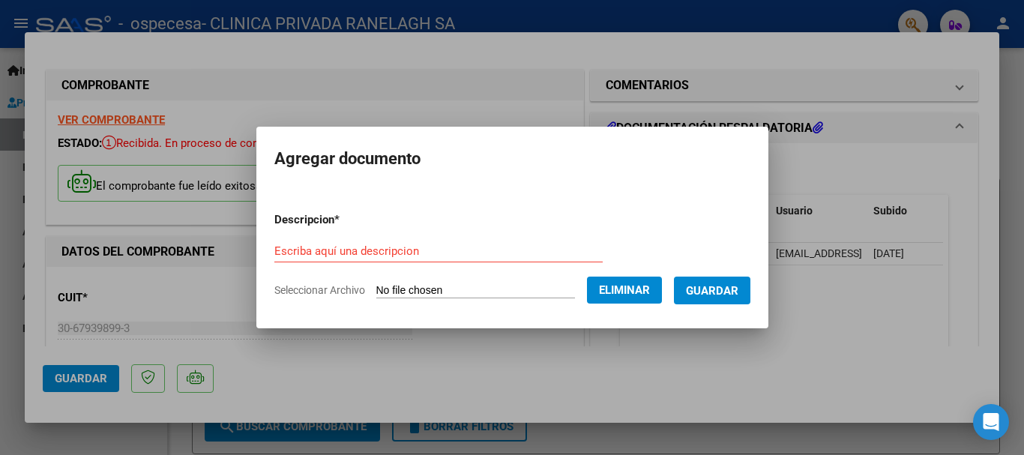
click at [350, 244] on input "Escriba aquí una descripcion" at bounding box center [438, 250] width 328 height 13
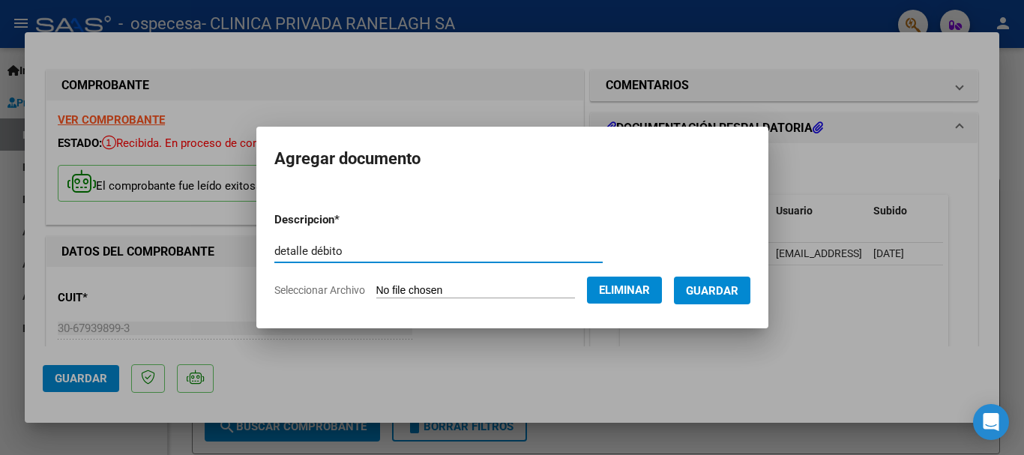
type input "detalle débito"
click at [722, 294] on span "Guardar" at bounding box center [712, 290] width 52 height 13
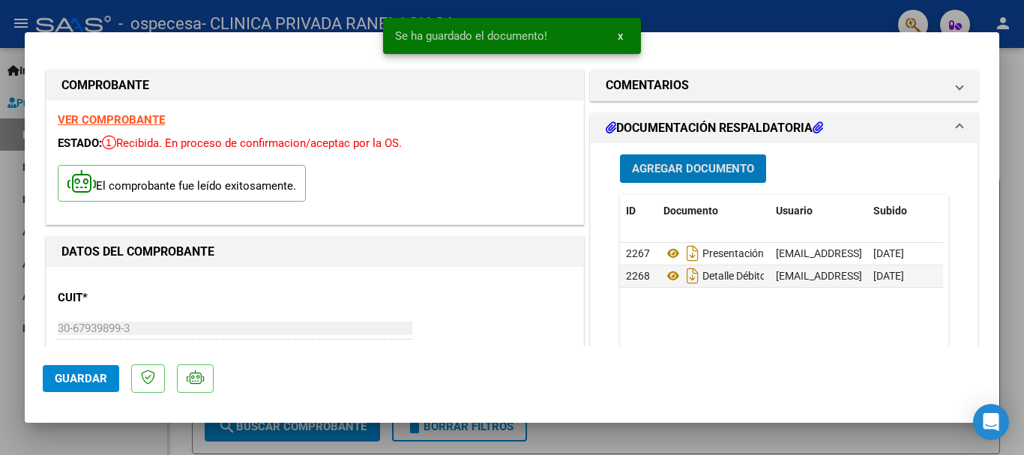
click at [673, 165] on span "Agregar Documento" at bounding box center [693, 169] width 122 height 13
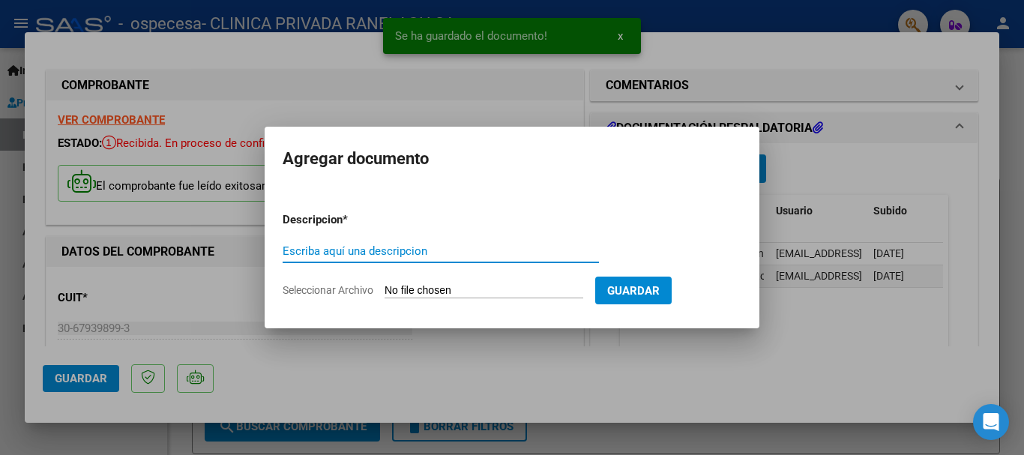
click at [415, 289] on input "Seleccionar Archivo" at bounding box center [484, 291] width 199 height 14
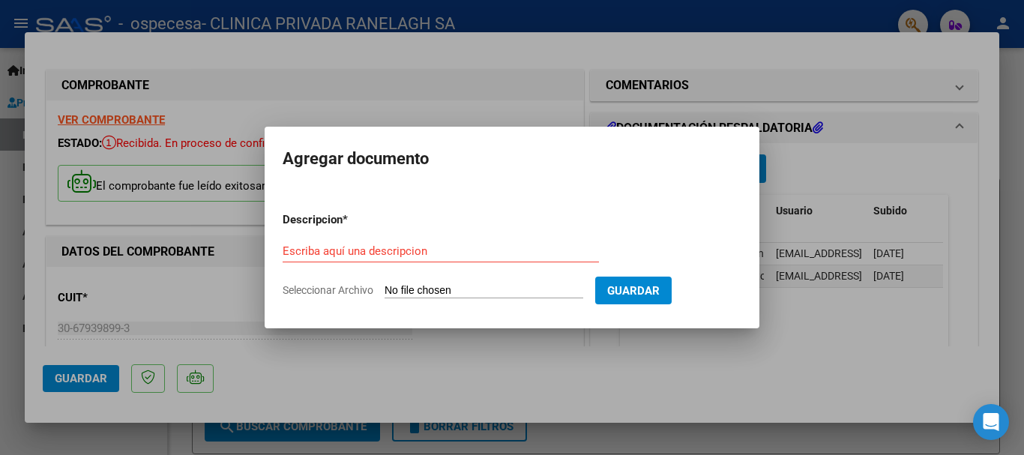
type input "C:\fakepath\soporte.xls"
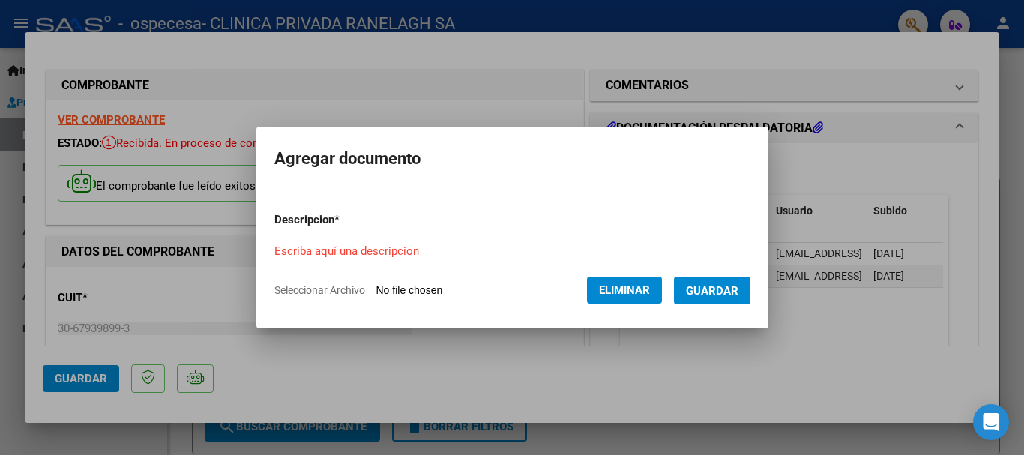
click at [355, 241] on div "Escriba aquí una descripcion" at bounding box center [438, 251] width 328 height 22
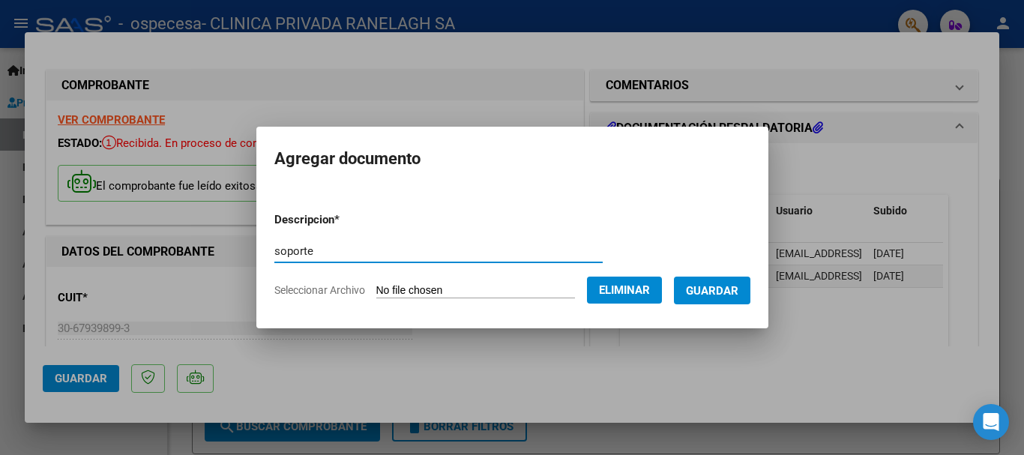
type input "soporte"
click at [711, 291] on span "Guardar" at bounding box center [712, 290] width 52 height 13
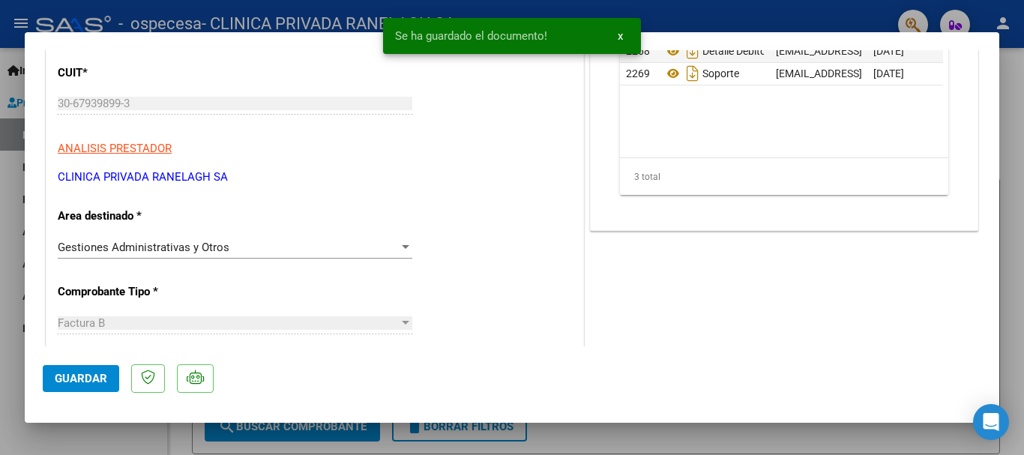
scroll to position [450, 0]
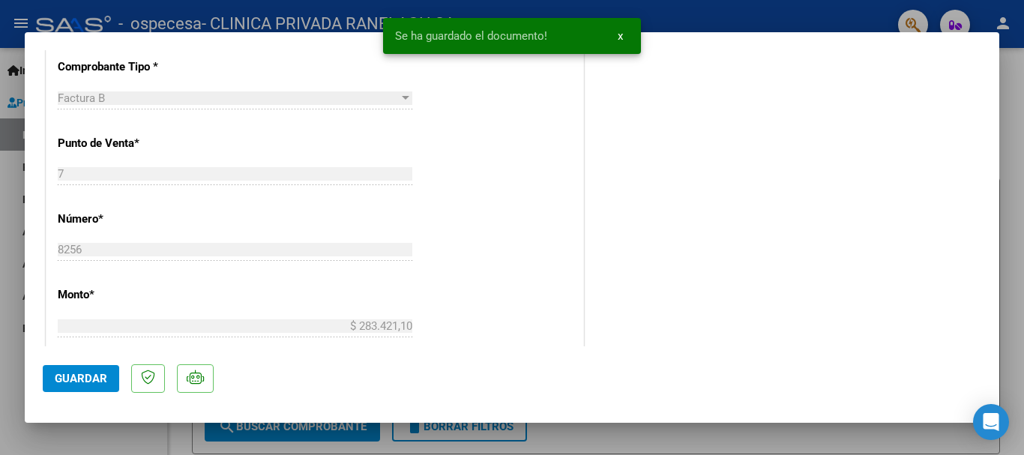
click at [89, 379] on span "Guardar" at bounding box center [81, 378] width 52 height 13
click at [898, 21] on div at bounding box center [512, 227] width 1024 height 455
type input "$ 0,00"
